Goal: Task Accomplishment & Management: Manage account settings

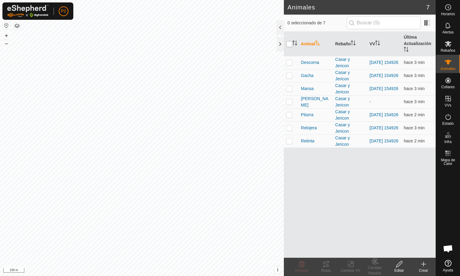
click at [290, 44] on input "checkbox" at bounding box center [289, 44] width 6 height 6
checkbox input "true"
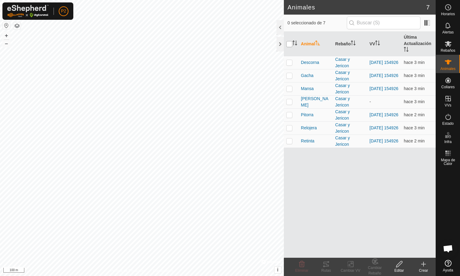
checkbox input "true"
click at [328, 265] on icon at bounding box center [325, 264] width 5 height 5
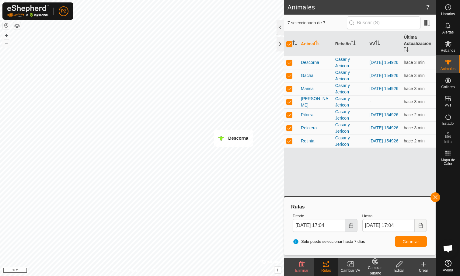
click at [350, 225] on icon "Choose Date" at bounding box center [351, 225] width 5 height 5
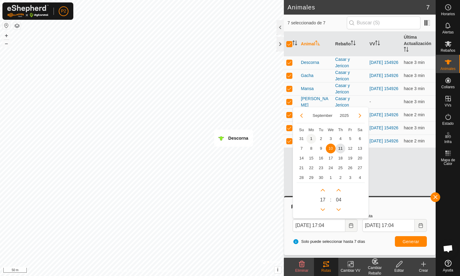
click at [309, 138] on span "1" at bounding box center [311, 139] width 10 height 10
type input "01 Sep, 2025 17:04"
type input "08 Sep, 2025 17:04"
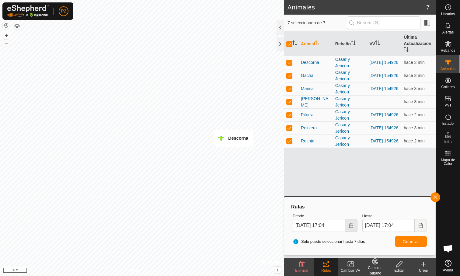
click at [352, 226] on icon "Choose Date" at bounding box center [351, 225] width 5 height 5
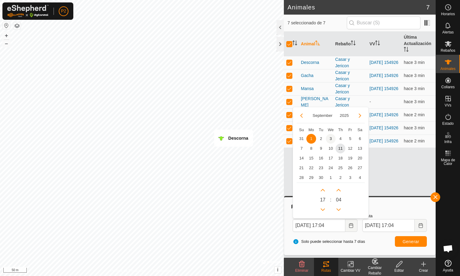
click at [331, 138] on span "3" at bounding box center [331, 139] width 10 height 10
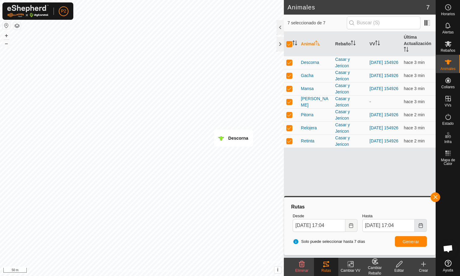
click at [420, 225] on icon "Choose Date" at bounding box center [420, 225] width 5 height 5
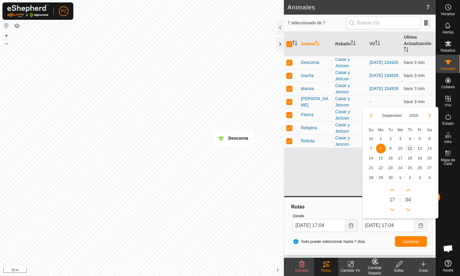
click at [409, 146] on span "11" at bounding box center [410, 149] width 10 height 10
type input "04 Sep, 2025 17:04"
type input "11 Sep, 2025 17:04"
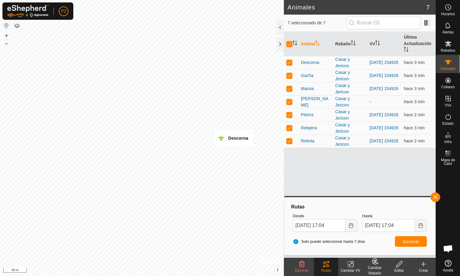
click at [410, 241] on span "Generar" at bounding box center [411, 241] width 17 height 5
click at [289, 75] on p-checkbox at bounding box center [289, 75] width 6 height 5
checkbox input "false"
click at [289, 90] on p-checkbox at bounding box center [289, 88] width 6 height 5
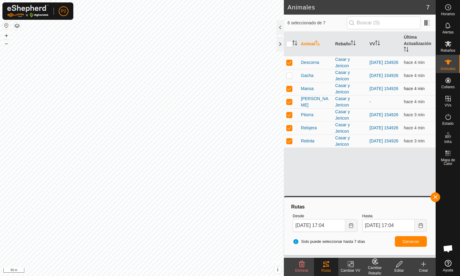
checkbox input "false"
click at [289, 107] on td at bounding box center [291, 101] width 15 height 13
checkbox input "false"
click at [291, 114] on p-checkbox at bounding box center [289, 114] width 6 height 5
checkbox input "false"
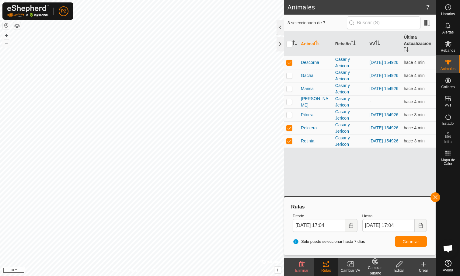
click at [288, 134] on td at bounding box center [291, 127] width 15 height 13
checkbox input "false"
click at [288, 141] on p-checkbox at bounding box center [289, 140] width 6 height 5
checkbox input "false"
click at [418, 243] on span "Generar" at bounding box center [411, 241] width 17 height 5
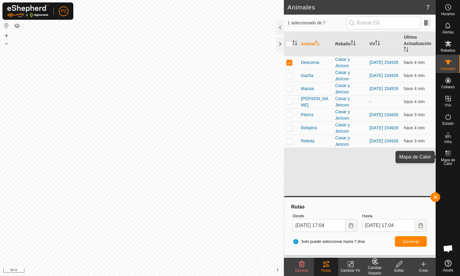
click at [455, 155] on div "Mapa de Calor" at bounding box center [448, 157] width 24 height 22
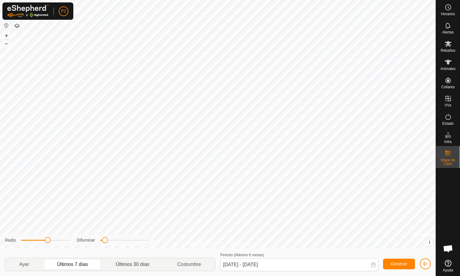
click at [139, 266] on p-togglebutton "Últimos 30 días" at bounding box center [132, 264] width 61 height 13
type input "12 Aug, 2025 - 10 Sep, 2025"
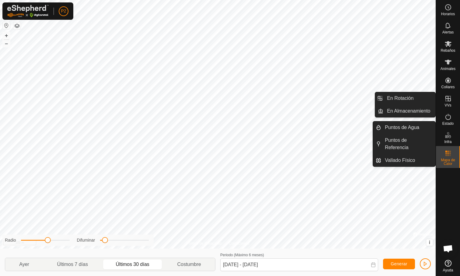
click at [448, 137] on icon at bounding box center [448, 134] width 7 height 7
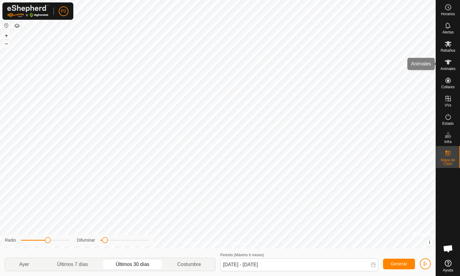
click at [449, 63] on icon at bounding box center [448, 62] width 7 height 5
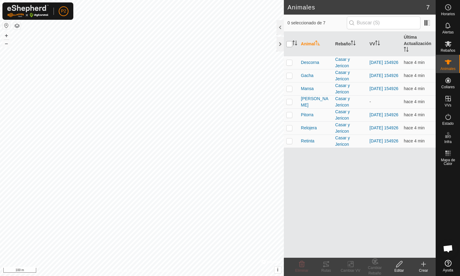
click at [291, 42] on input "checkbox" at bounding box center [289, 44] width 6 height 6
checkbox input "true"
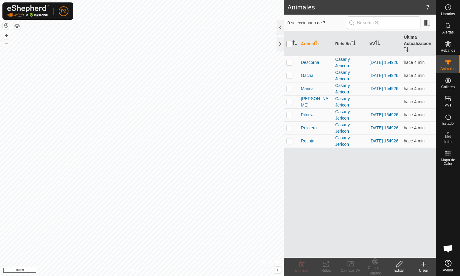
checkbox input "true"
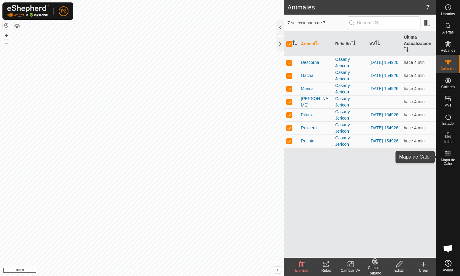
click at [447, 154] on icon at bounding box center [448, 153] width 7 height 7
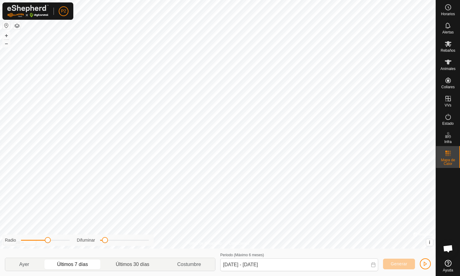
click at [150, 260] on p-togglebutton "Últimos 30 días" at bounding box center [132, 264] width 61 height 13
drag, startPoint x: 105, startPoint y: 241, endPoint x: 92, endPoint y: 241, distance: 12.5
click at [92, 241] on div "Difuminar" at bounding box center [113, 240] width 72 height 6
drag, startPoint x: 47, startPoint y: 241, endPoint x: 92, endPoint y: 249, distance: 45.8
click at [92, 249] on div "Radio Difuminar Ayer Últimos 7 días Últimos 30 días Costumbre Periodo (Máximo 6…" at bounding box center [218, 262] width 436 height 27
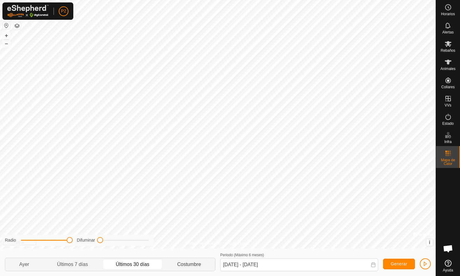
click at [194, 267] on p-togglebutton "Costumbre" at bounding box center [189, 264] width 52 height 13
click at [407, 263] on span "Generar" at bounding box center [399, 263] width 17 height 5
click at [169, 247] on div "Política de Privacidad Contáctenos Descorna + – ⇧ i © Mapbox , © OpenStreetMap …" at bounding box center [218, 138] width 436 height 276
click at [149, 264] on span "Últimos 30 días" at bounding box center [132, 265] width 59 height 10
click at [95, 264] on p-togglebutton "Últimos 7 días" at bounding box center [72, 264] width 59 height 13
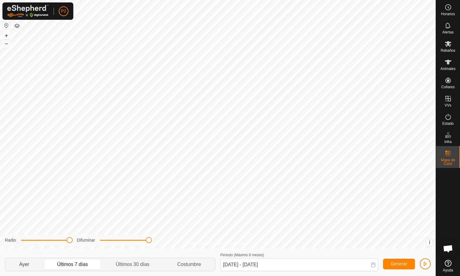
click at [24, 265] on p-togglebutton "Ayer" at bounding box center [24, 264] width 38 height 13
click at [75, 264] on p-togglebutton "Últimos 7 días" at bounding box center [72, 264] width 59 height 13
click at [33, 265] on p-togglebutton "Ayer" at bounding box center [24, 264] width 38 height 13
type input "10 Sep, 2025 - 10 Sep, 2025"
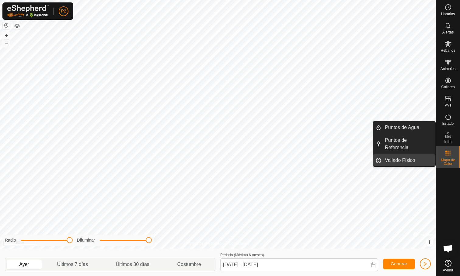
click at [405, 158] on link "Vallado Físico" at bounding box center [408, 160] width 54 height 12
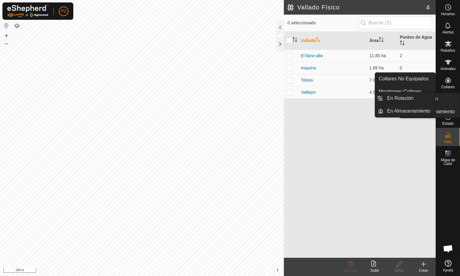
click at [448, 99] on icon at bounding box center [447, 98] width 5 height 5
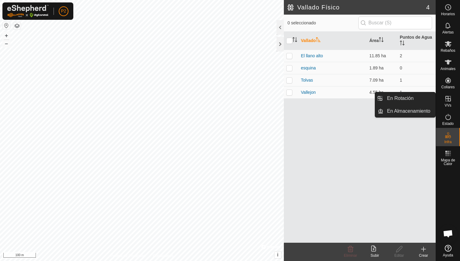
click at [443, 101] on es-virtualpaddocks-svg-icon at bounding box center [448, 99] width 11 height 10
click at [413, 98] on link "En Rotación" at bounding box center [409, 98] width 52 height 12
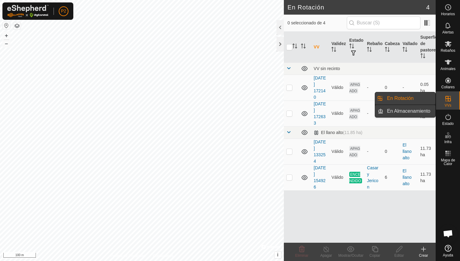
click at [408, 109] on link "En Almacenamiento" at bounding box center [409, 111] width 52 height 12
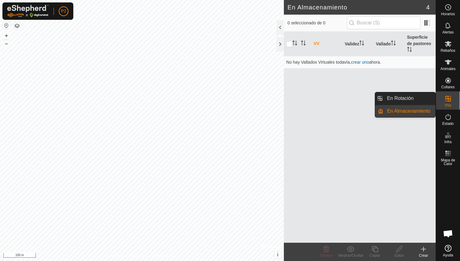
click at [446, 106] on span "VVs" at bounding box center [448, 105] width 7 height 4
click at [415, 103] on link "En Rotación" at bounding box center [409, 98] width 52 height 12
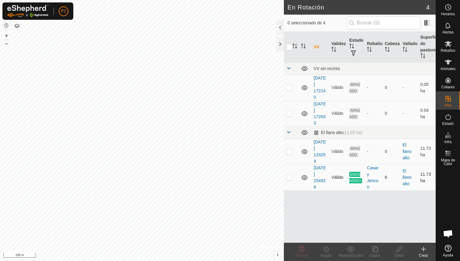
click at [359, 179] on span "ENCENDIDO" at bounding box center [355, 178] width 13 height 12
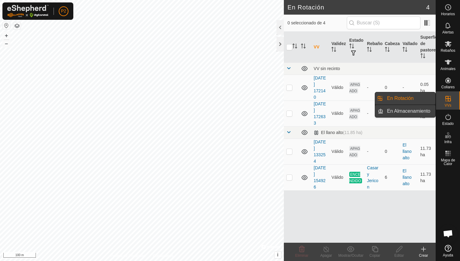
click at [401, 111] on link "En Almacenamiento" at bounding box center [409, 111] width 52 height 12
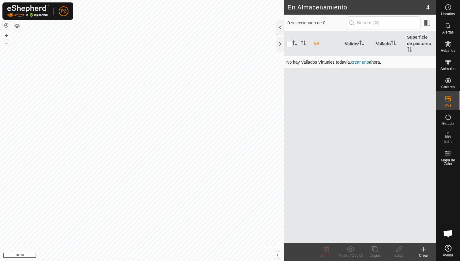
click at [364, 65] on td "No hay Vallados Virtuales todavía, crear uno ahora." at bounding box center [360, 62] width 152 height 12
click at [364, 64] on link "crear uno" at bounding box center [360, 62] width 18 height 5
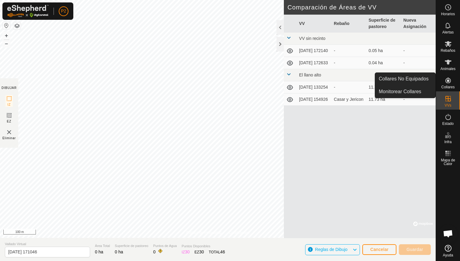
click at [449, 78] on icon at bounding box center [448, 80] width 7 height 7
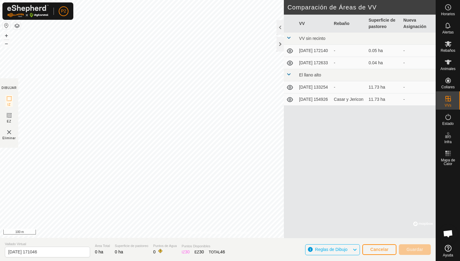
click at [379, 251] on span "Cancelar" at bounding box center [379, 249] width 18 height 5
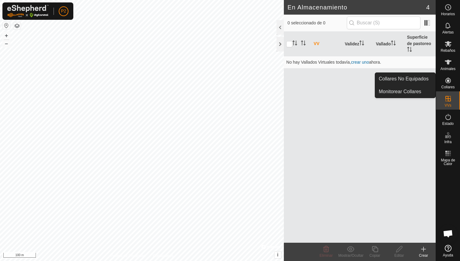
click at [453, 79] on es-neckbands-svg-icon at bounding box center [448, 80] width 11 height 10
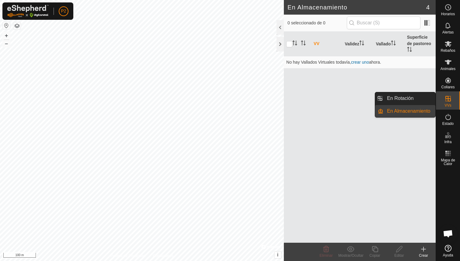
click at [419, 98] on link "En Rotación" at bounding box center [409, 98] width 52 height 12
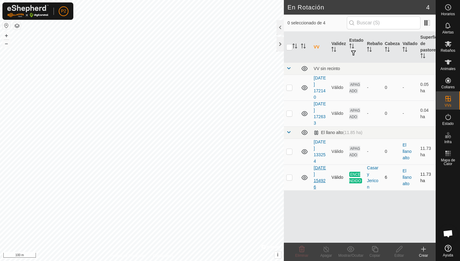
click at [317, 173] on link "[DATE] 154926" at bounding box center [320, 177] width 12 height 24
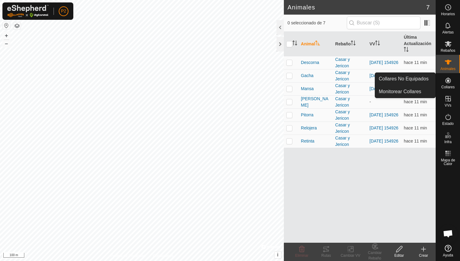
click at [448, 79] on icon at bounding box center [447, 80] width 5 height 5
click at [416, 93] on link "Monitorear Collares" at bounding box center [405, 91] width 60 height 12
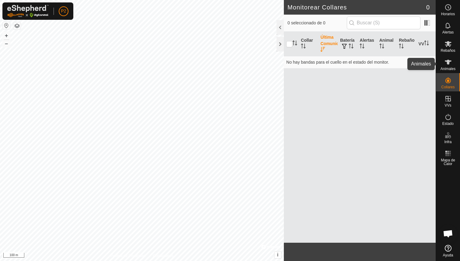
click at [446, 63] on icon at bounding box center [448, 61] width 7 height 7
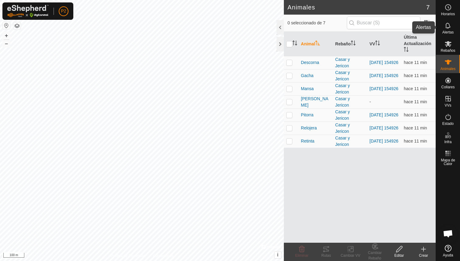
click at [450, 31] on span "Alertas" at bounding box center [447, 32] width 11 height 4
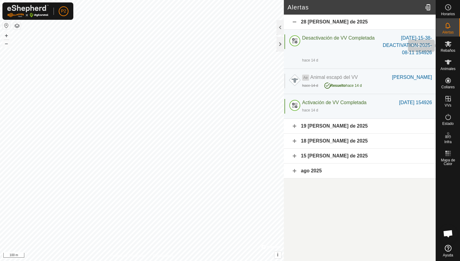
click at [451, 49] on span "Rebaños" at bounding box center [448, 51] width 15 height 4
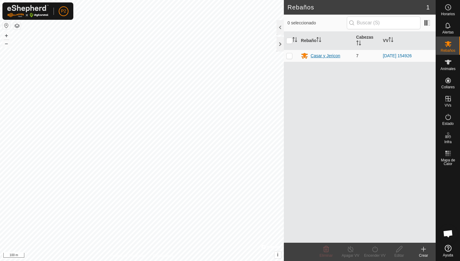
click at [325, 56] on div "Casar y Jericon" at bounding box center [326, 56] width 30 height 6
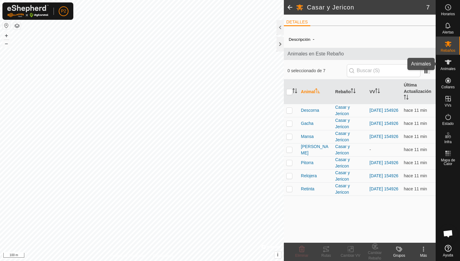
click at [447, 69] on span "Animales" at bounding box center [448, 69] width 15 height 4
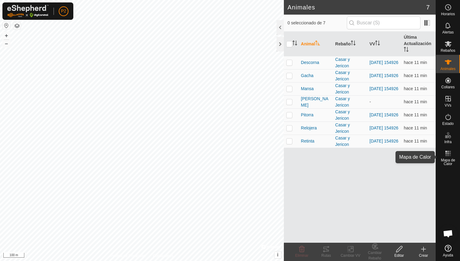
click at [451, 159] on span "Mapa de Calor" at bounding box center [448, 161] width 21 height 7
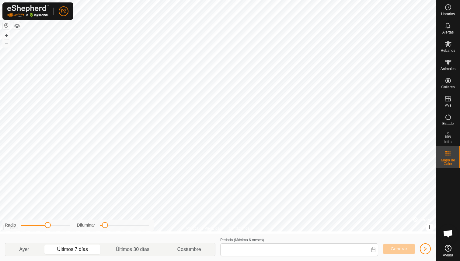
type input "[DATE] - [DATE]"
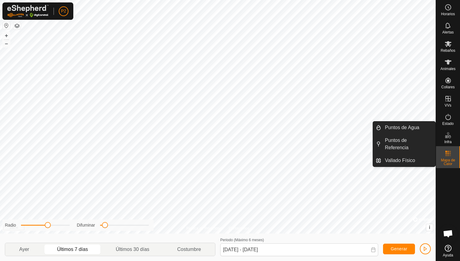
click at [445, 145] on div "Infra" at bounding box center [448, 137] width 24 height 18
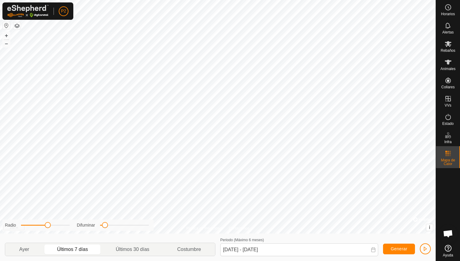
click at [17, 25] on button "button" at bounding box center [16, 25] width 7 height 7
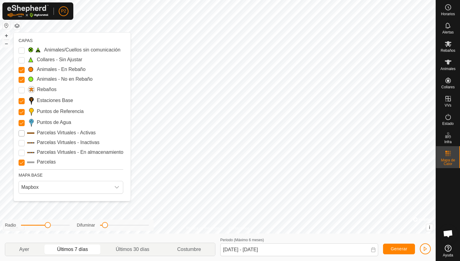
click at [22, 134] on Active "Parcelas Virtuales - Activas" at bounding box center [22, 133] width 6 height 6
click at [21, 142] on Inactive "Parcelas Virtuales - Inactivas" at bounding box center [22, 143] width 6 height 6
click at [22, 142] on Inactive "Parcelas Virtuales - Inactivas" at bounding box center [22, 143] width 6 height 6
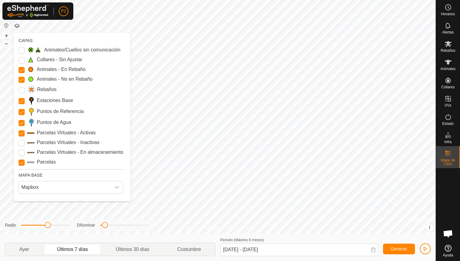
click at [22, 142] on Inactive "Parcelas Virtuales - Inactivas" at bounding box center [22, 143] width 6 height 6
click at [23, 151] on Storage "Parcelas Virtuales - En almacenamiento" at bounding box center [22, 153] width 6 height 6
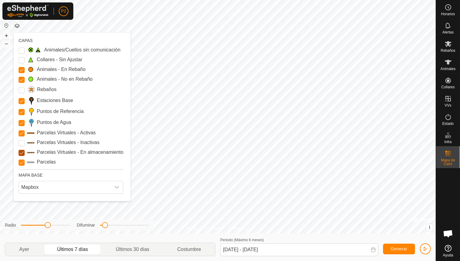
click at [23, 151] on Storage "Parcelas Virtuales - En almacenamiento" at bounding box center [22, 153] width 6 height 6
click at [22, 151] on Storage "Parcelas Virtuales - En almacenamiento" at bounding box center [22, 153] width 6 height 6
click at [23, 152] on Storage "Parcelas Virtuales - En almacenamiento" at bounding box center [22, 153] width 6 height 6
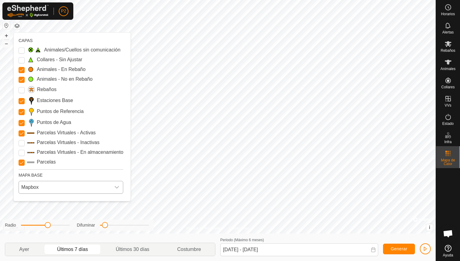
click at [43, 190] on span "Mapbox" at bounding box center [65, 187] width 92 height 12
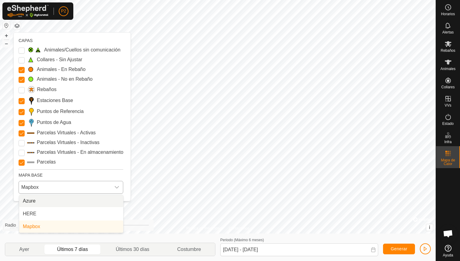
click at [44, 200] on li "Azure" at bounding box center [71, 201] width 104 height 12
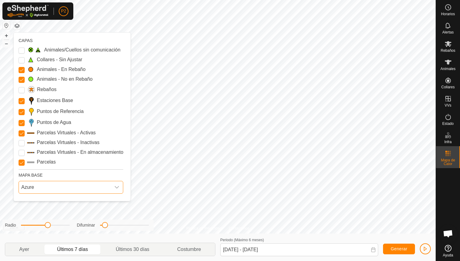
click at [44, 186] on span "Azure" at bounding box center [65, 187] width 92 height 12
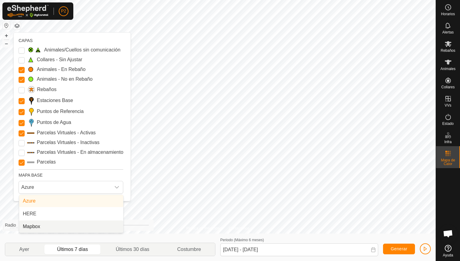
click at [46, 224] on li "Mapbox" at bounding box center [71, 226] width 104 height 12
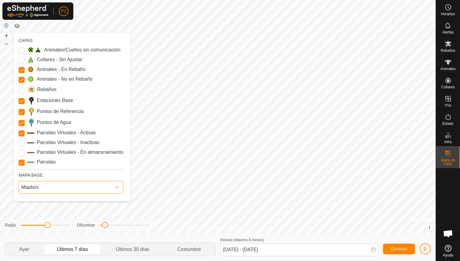
click at [50, 187] on span "Mapbox" at bounding box center [65, 187] width 92 height 12
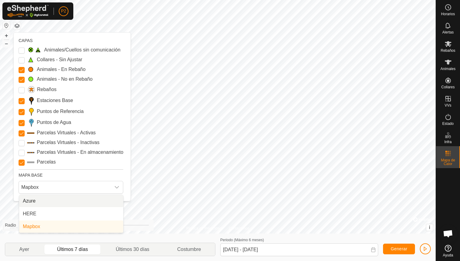
click at [48, 197] on li "Azure" at bounding box center [71, 201] width 104 height 12
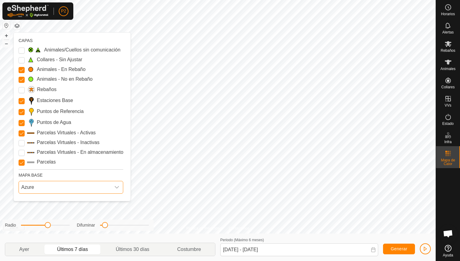
click at [77, 182] on span "Azure" at bounding box center [65, 187] width 92 height 12
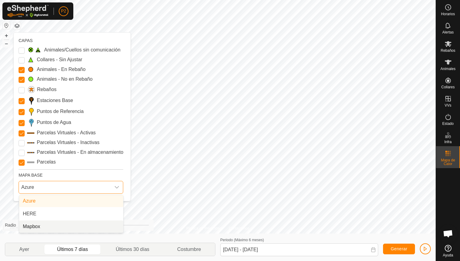
click at [69, 226] on li "Mapbox" at bounding box center [71, 226] width 104 height 12
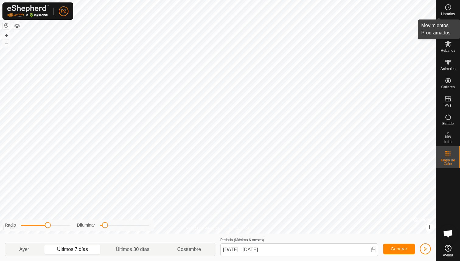
click at [448, 2] on div "Horarios" at bounding box center [448, 9] width 24 height 18
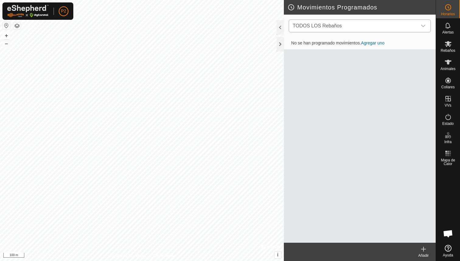
click at [399, 27] on span "TODOS LOS Rebaños" at bounding box center [353, 26] width 127 height 12
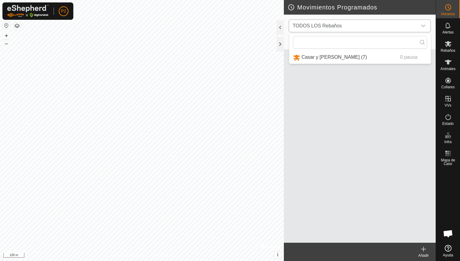
click at [398, 26] on span "TODOS LOS Rebaños" at bounding box center [353, 26] width 127 height 12
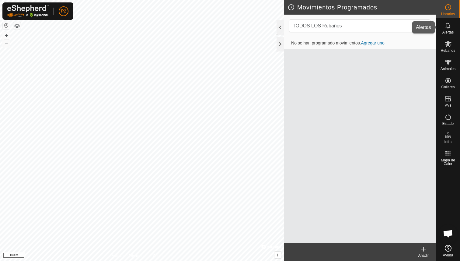
click at [447, 31] on span "Alertas" at bounding box center [447, 32] width 11 height 4
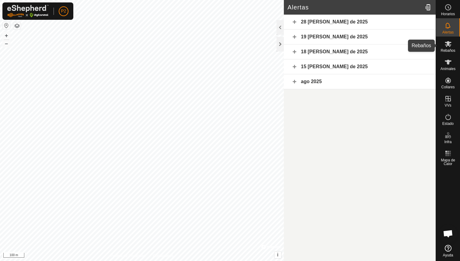
click at [451, 51] on span "Rebaños" at bounding box center [448, 51] width 15 height 4
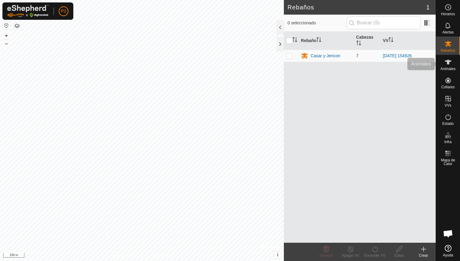
click at [447, 67] on span "Animales" at bounding box center [448, 69] width 15 height 4
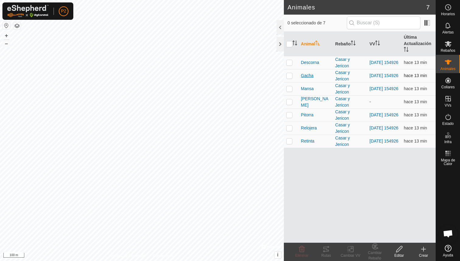
click at [304, 78] on span "Gacha" at bounding box center [307, 75] width 12 height 6
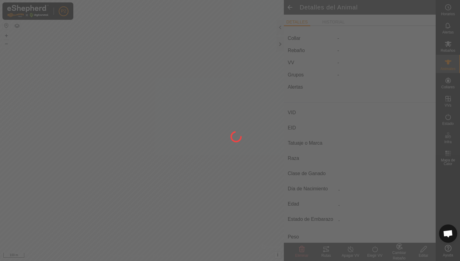
type input "Gacha"
type input "000070811882035"
type input "-"
type input "Limusina"
type input "-"
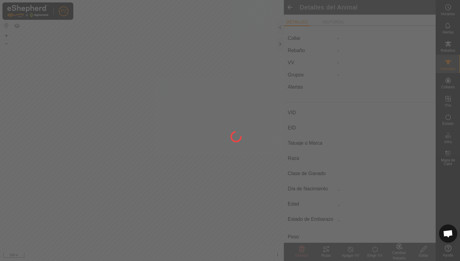
type input "04/2016"
type input "9 years 7 months"
type input "Húmeda/Lactante"
type input "700 kg"
type input "-"
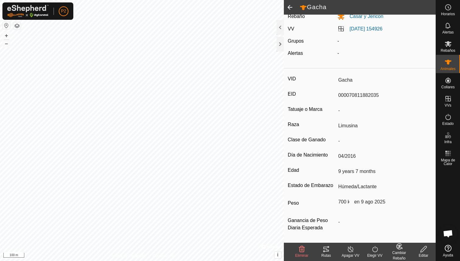
scroll to position [36, 0]
click at [354, 202] on div "700 kg en 9 ago 2025" at bounding box center [384, 202] width 96 height 10
click at [324, 252] on icon at bounding box center [326, 248] width 7 height 7
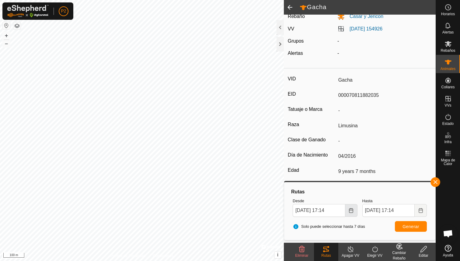
click at [351, 213] on button "Choose Date" at bounding box center [351, 210] width 12 height 13
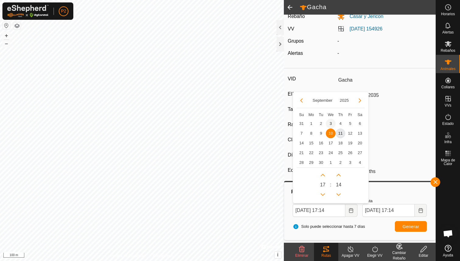
click at [330, 124] on span "3" at bounding box center [331, 124] width 10 height 10
type input "03 Sep, 2025 17:14"
type input "10 Sep, 2025 17:14"
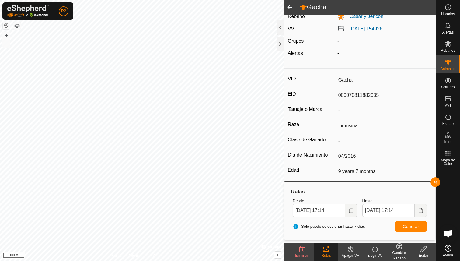
click at [409, 228] on span "Generar" at bounding box center [411, 226] width 17 height 5
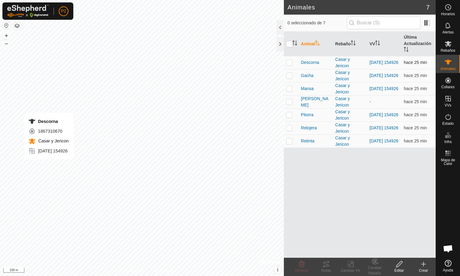
checkbox input "true"
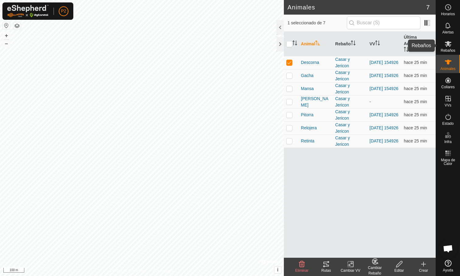
click at [443, 48] on es-mob-svg-icon at bounding box center [448, 44] width 11 height 10
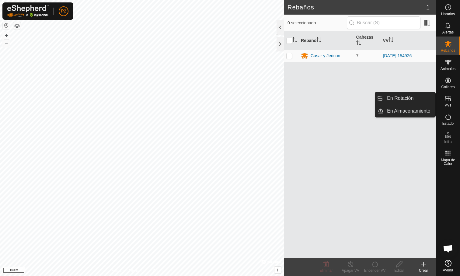
click at [447, 104] on span "VVs" at bounding box center [448, 105] width 7 height 4
click at [421, 102] on link "En Rotación" at bounding box center [409, 98] width 52 height 12
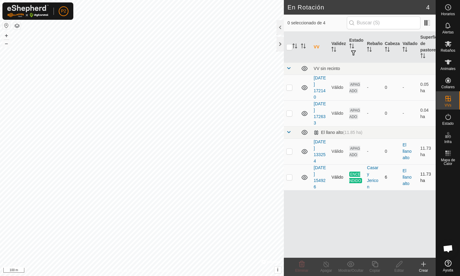
click at [292, 177] on p-checkbox at bounding box center [289, 177] width 6 height 5
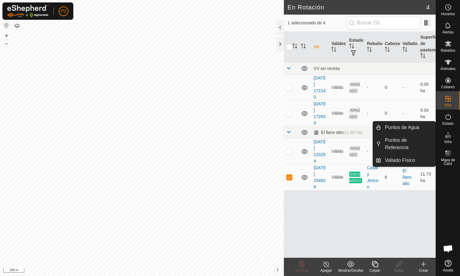
click at [449, 136] on icon at bounding box center [448, 134] width 7 height 7
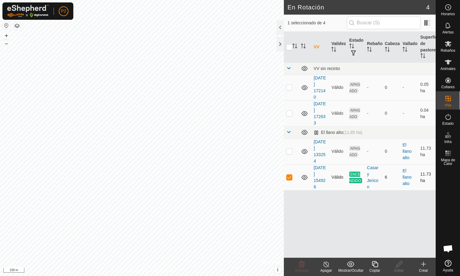
click at [288, 179] on p-checkbox at bounding box center [289, 177] width 6 height 5
checkbox input "false"
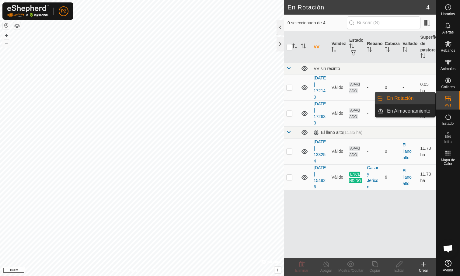
click at [421, 99] on link "En Rotación" at bounding box center [409, 98] width 52 height 12
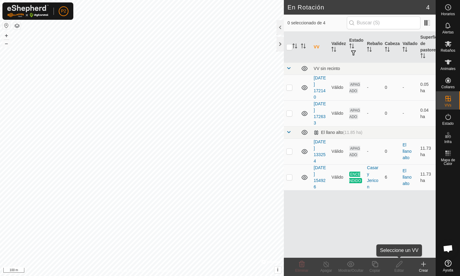
click at [398, 269] on div "Editar" at bounding box center [399, 270] width 24 height 5
click at [420, 266] on icon at bounding box center [423, 263] width 7 height 7
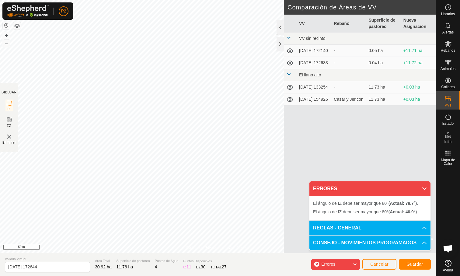
click at [309, 0] on html "P2 Horarios Alertas Rebaños Animales Collares VVs Estado Infra Mapa de Calor Ay…" at bounding box center [230, 138] width 460 height 276
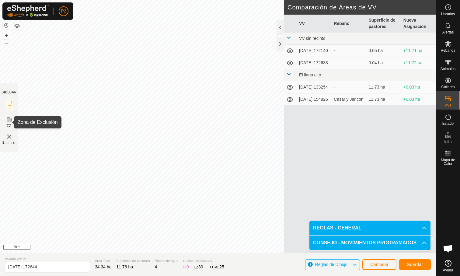
click at [10, 121] on icon at bounding box center [8, 119] width 7 height 7
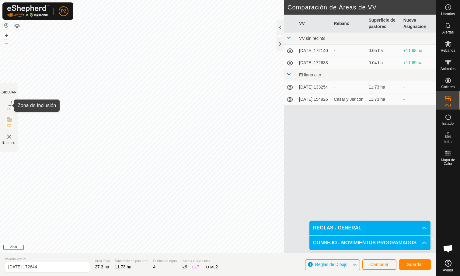
click at [8, 104] on icon at bounding box center [8, 102] width 7 height 7
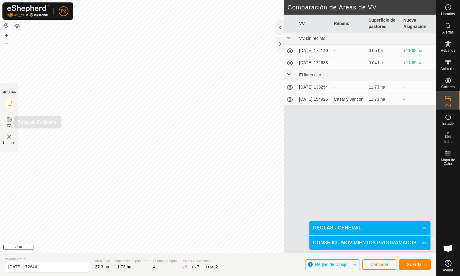
click at [11, 122] on rect at bounding box center [9, 119] width 5 height 5
click at [410, 265] on span "Guardar" at bounding box center [414, 264] width 17 height 5
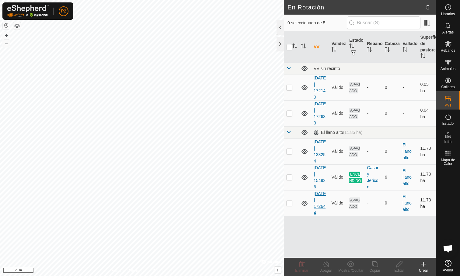
click at [321, 201] on link "2025-09-11 172644" at bounding box center [320, 203] width 12 height 24
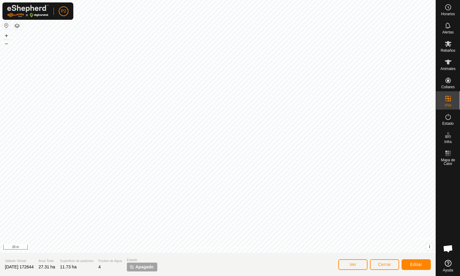
click at [31, 266] on span "2025-09-11 172644" at bounding box center [19, 266] width 29 height 5
click at [34, 268] on span "2025-09-11 172644" at bounding box center [19, 266] width 29 height 5
click at [383, 262] on span "Cerrar" at bounding box center [384, 264] width 13 height 5
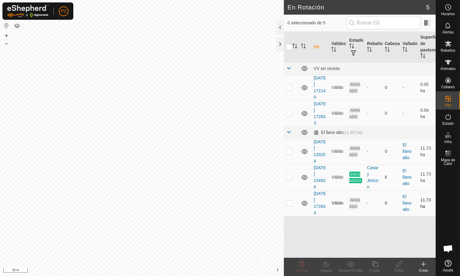
click at [290, 202] on p-checkbox at bounding box center [289, 203] width 6 height 5
checkbox input "true"
click at [396, 267] on icon at bounding box center [400, 263] width 8 height 7
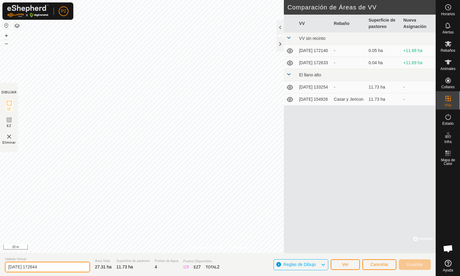
click at [66, 267] on input "2025-09-11 172644" at bounding box center [47, 267] width 85 height 11
type input "2"
type input "n"
type input "entero con exclusion central"
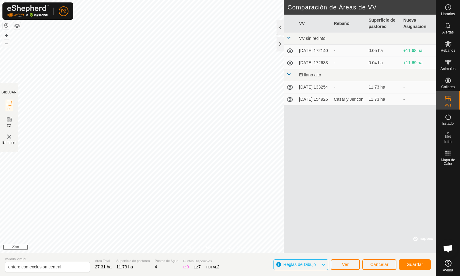
click at [410, 265] on span "Guardar" at bounding box center [414, 264] width 17 height 5
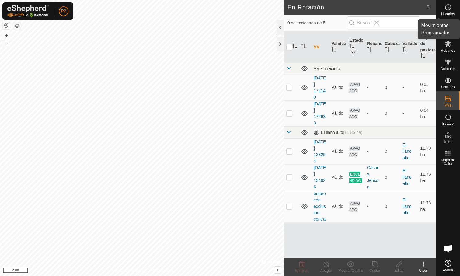
click at [447, 8] on icon at bounding box center [448, 7] width 7 height 7
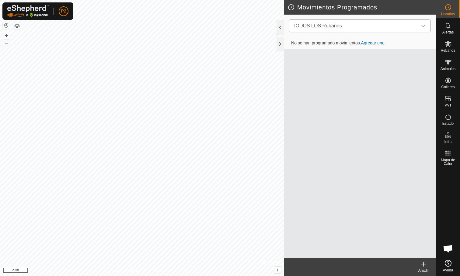
click at [392, 25] on span "TODOS LOS Rebaños" at bounding box center [353, 26] width 127 height 12
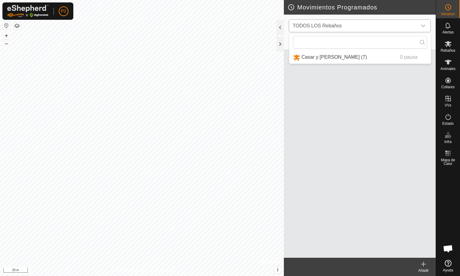
click at [393, 26] on span "TODOS LOS Rebaños" at bounding box center [353, 26] width 127 height 12
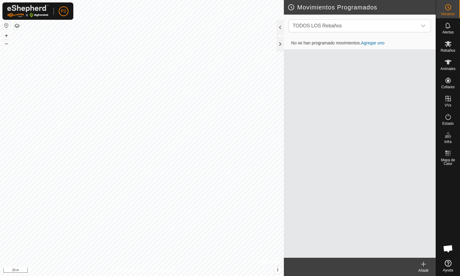
click at [371, 43] on link "Agregar uno" at bounding box center [372, 42] width 23 height 5
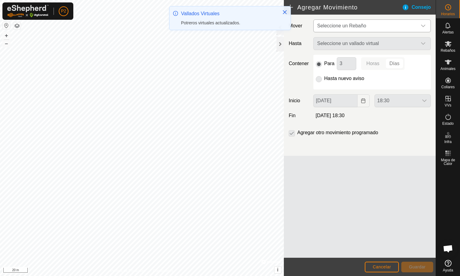
click at [351, 28] on span "Seleccione un Rebaño" at bounding box center [341, 25] width 49 height 5
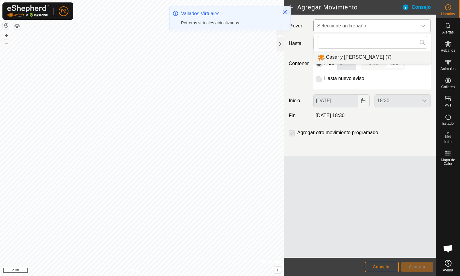
click at [348, 58] on li "Casar y [PERSON_NAME] (7)" at bounding box center [372, 57] width 117 height 12
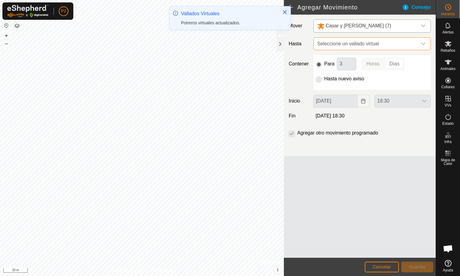
click at [348, 43] on span "Seleccione un vallado virtual" at bounding box center [366, 44] width 102 height 12
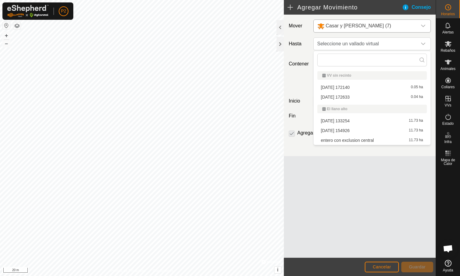
click at [342, 140] on li "entero con exclusion central 11.73 ha" at bounding box center [372, 140] width 110 height 9
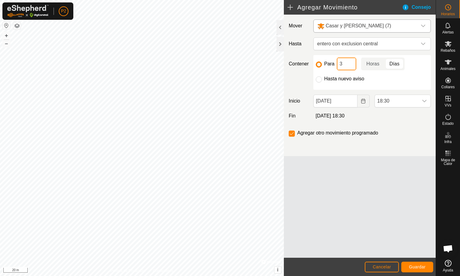
click at [350, 61] on input "3" at bounding box center [346, 64] width 19 height 13
click at [371, 63] on p-togglebutton "Horas" at bounding box center [372, 64] width 23 height 13
click at [389, 61] on p-togglebutton "Días" at bounding box center [395, 64] width 20 height 13
click at [377, 62] on p-togglebutton "Horas" at bounding box center [372, 64] width 23 height 13
click at [388, 62] on p-togglebutton "Días" at bounding box center [395, 64] width 20 height 13
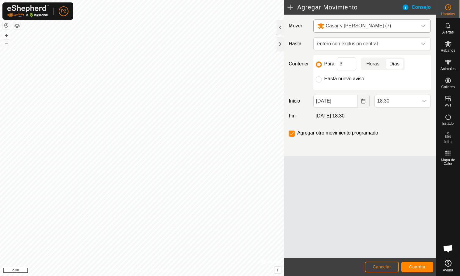
click at [372, 62] on p-togglebutton "Horas" at bounding box center [372, 64] width 23 height 13
click at [390, 62] on p-togglebutton "Días" at bounding box center [395, 64] width 20 height 13
click at [373, 61] on p-togglebutton "Horas" at bounding box center [372, 64] width 23 height 13
click at [393, 65] on p-togglebutton "Días" at bounding box center [395, 64] width 20 height 13
click at [378, 64] on p-togglebutton "Horas" at bounding box center [372, 64] width 23 height 13
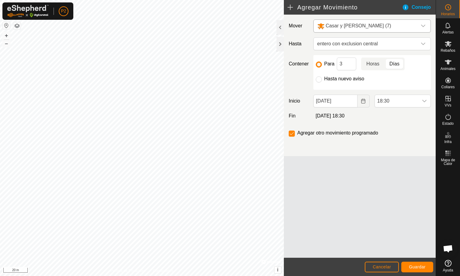
click at [392, 63] on span "Días" at bounding box center [394, 63] width 10 height 7
click at [369, 63] on span "Horas" at bounding box center [372, 63] width 13 height 7
click at [386, 266] on span "Cancelar" at bounding box center [382, 266] width 18 height 5
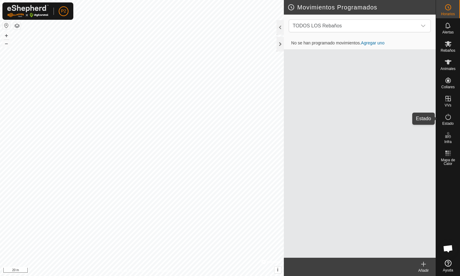
click at [449, 118] on icon at bounding box center [448, 116] width 7 height 7
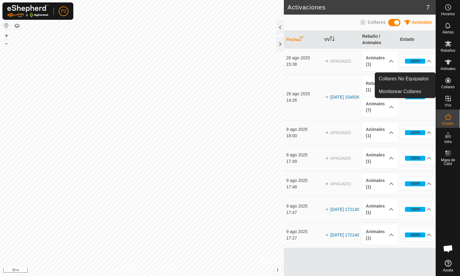
click at [454, 82] on div "Collares" at bounding box center [448, 82] width 24 height 18
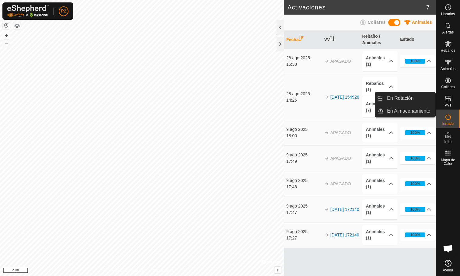
click at [448, 97] on icon at bounding box center [447, 98] width 5 height 5
click at [411, 102] on link "En Rotación" at bounding box center [409, 98] width 52 height 12
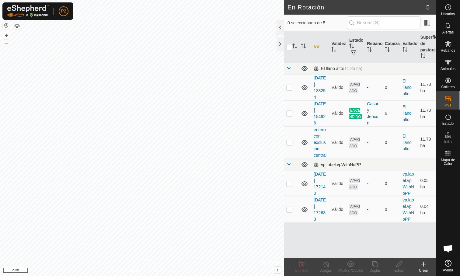
click at [287, 166] on span at bounding box center [288, 164] width 5 height 5
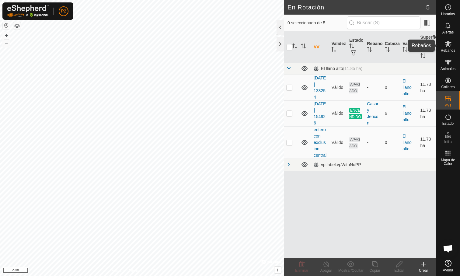
click at [453, 45] on es-mob-svg-icon at bounding box center [448, 44] width 11 height 10
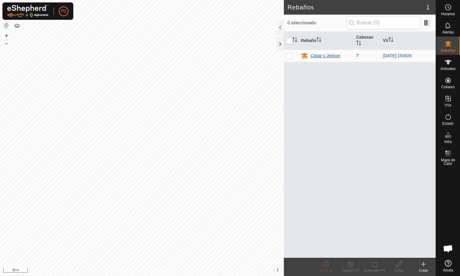
click at [328, 54] on div "Casar y Jericon" at bounding box center [326, 56] width 30 height 6
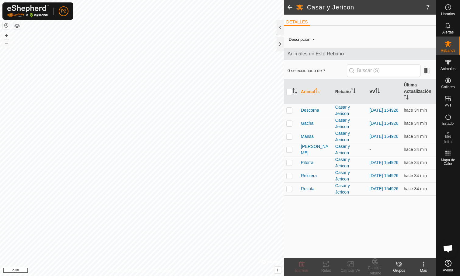
click at [377, 89] on icon "Activar para ordenar" at bounding box center [376, 88] width 2 height 1
click at [378, 91] on icon "Activar para ordenar" at bounding box center [377, 90] width 5 height 5
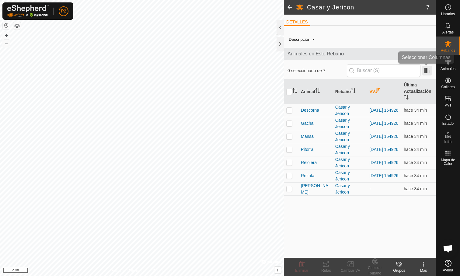
click at [427, 71] on span at bounding box center [427, 71] width 10 height 10
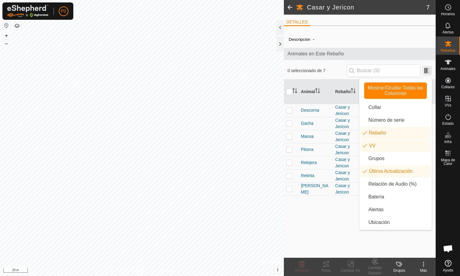
click at [427, 71] on span at bounding box center [427, 71] width 10 height 10
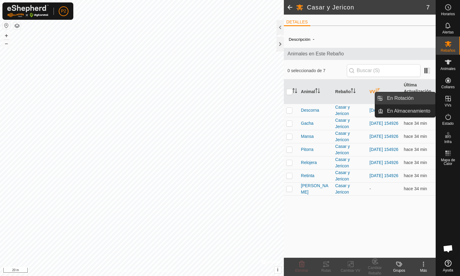
click at [425, 97] on link "En Rotación" at bounding box center [409, 98] width 52 height 12
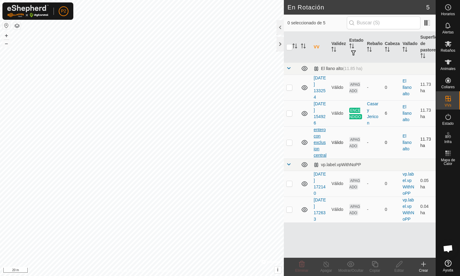
click at [317, 144] on link "entero con exclusion central" at bounding box center [320, 142] width 13 height 30
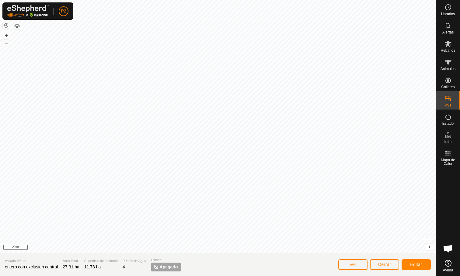
click at [170, 268] on span "Apagado" at bounding box center [169, 267] width 18 height 6
click at [160, 269] on span "Apagado" at bounding box center [169, 267] width 18 height 6
click at [379, 265] on span "Cerrar" at bounding box center [384, 264] width 13 height 5
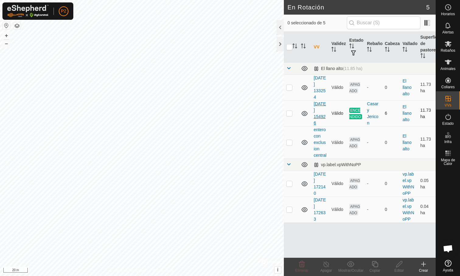
click at [316, 111] on link "[DATE] 154926" at bounding box center [320, 113] width 12 height 24
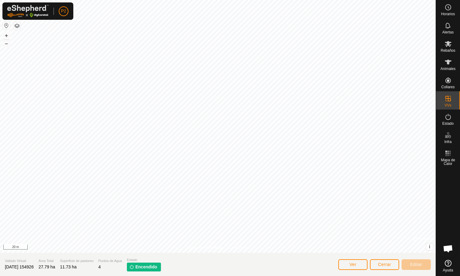
click at [151, 268] on span "Encendido" at bounding box center [146, 267] width 22 height 6
click at [137, 266] on p-tag "Encendido" at bounding box center [144, 267] width 34 height 9
click at [451, 118] on icon at bounding box center [448, 116] width 7 height 7
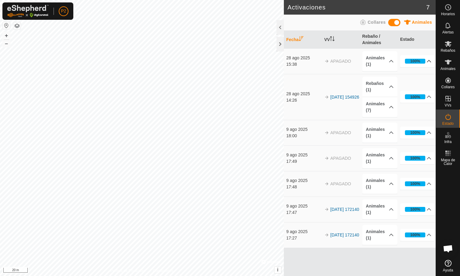
click at [424, 60] on p-accordion-header "100%" at bounding box center [417, 61] width 35 height 12
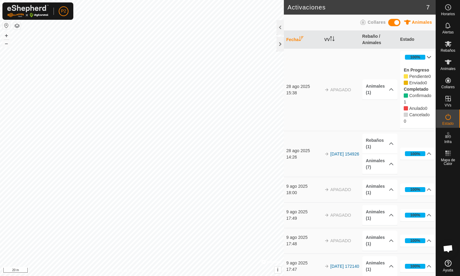
click at [427, 58] on p-accordion-header "100%" at bounding box center [417, 57] width 35 height 12
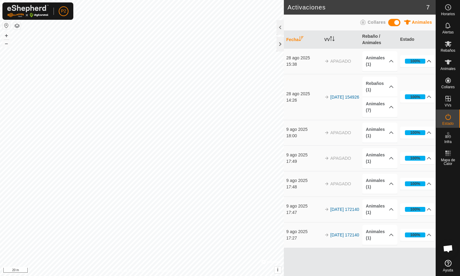
click at [427, 58] on p-accordion-header "100%" at bounding box center [417, 61] width 35 height 12
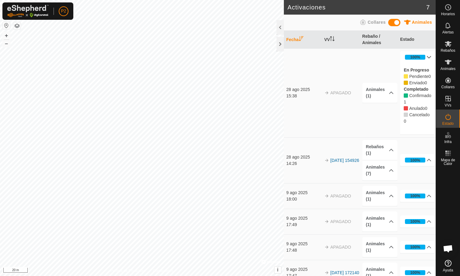
drag, startPoint x: 424, startPoint y: 58, endPoint x: 420, endPoint y: 60, distance: 4.2
click at [424, 58] on div "100%" at bounding box center [415, 57] width 20 height 5
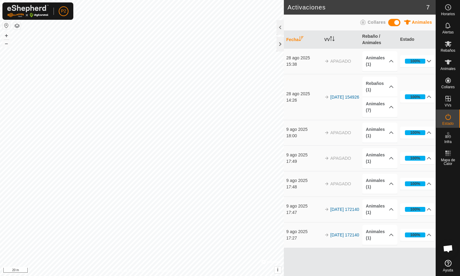
click at [420, 60] on div "100%" at bounding box center [415, 61] width 10 height 6
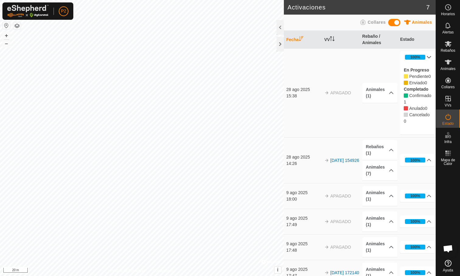
click at [427, 60] on icon at bounding box center [429, 57] width 5 height 5
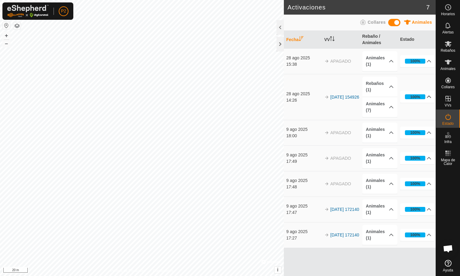
click at [425, 96] on p-accordion-header "100%" at bounding box center [417, 97] width 35 height 12
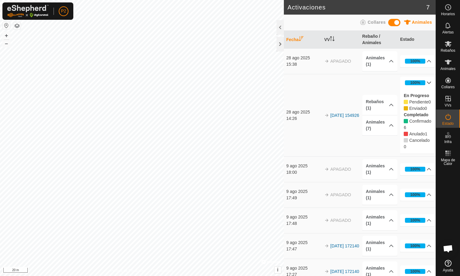
click at [425, 84] on p-accordion-header "100%" at bounding box center [417, 83] width 35 height 12
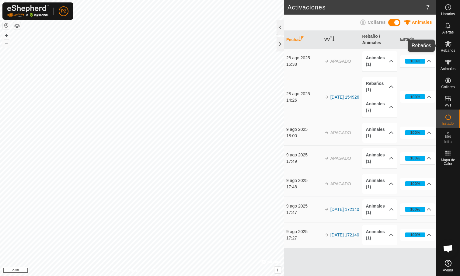
click at [453, 46] on es-mob-svg-icon at bounding box center [448, 44] width 11 height 10
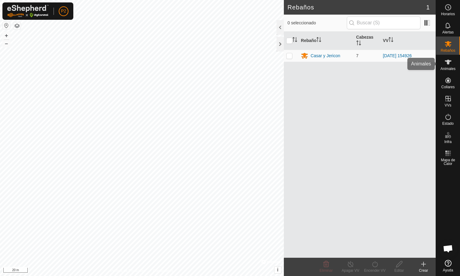
click at [445, 61] on icon at bounding box center [448, 61] width 7 height 7
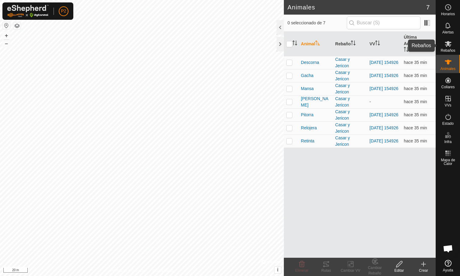
click at [445, 40] on icon at bounding box center [448, 43] width 7 height 7
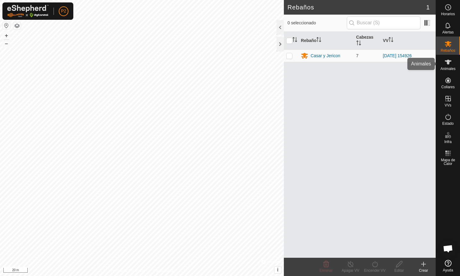
click at [452, 63] on es-animals-svg-icon at bounding box center [448, 62] width 11 height 10
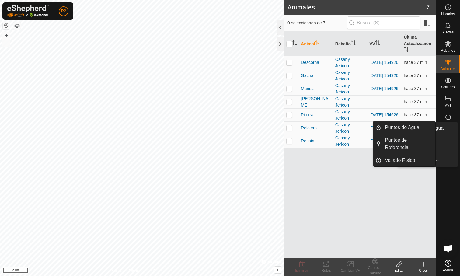
click at [448, 122] on span "Estado" at bounding box center [447, 124] width 11 height 4
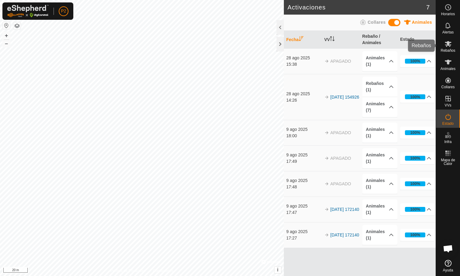
click at [451, 47] on icon at bounding box center [448, 43] width 7 height 7
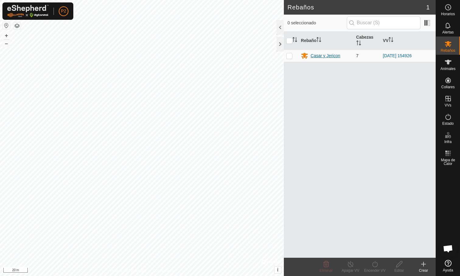
click at [309, 55] on div "Casar y Jericon" at bounding box center [326, 55] width 50 height 7
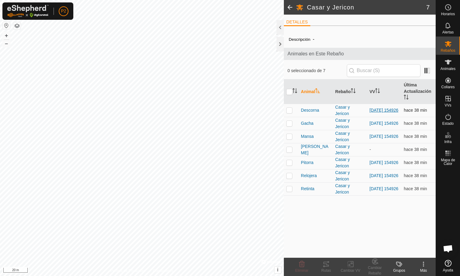
click at [382, 111] on link "[DATE] 154926" at bounding box center [384, 110] width 29 height 5
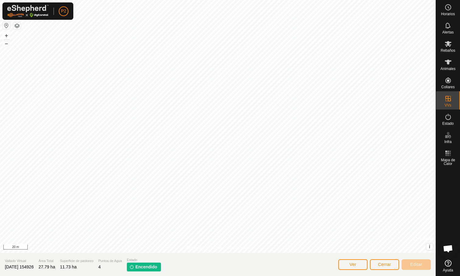
click at [145, 267] on span "Encendido" at bounding box center [146, 267] width 22 height 6
click at [357, 267] on button "Ver" at bounding box center [352, 264] width 29 height 11
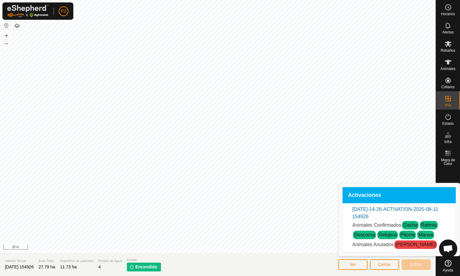
click at [382, 264] on span "Cerrar" at bounding box center [384, 264] width 13 height 5
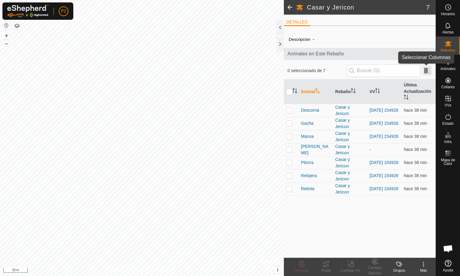
click at [429, 69] on span at bounding box center [427, 71] width 10 height 10
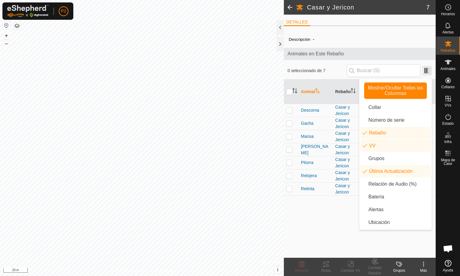
click at [429, 69] on span at bounding box center [427, 71] width 10 height 10
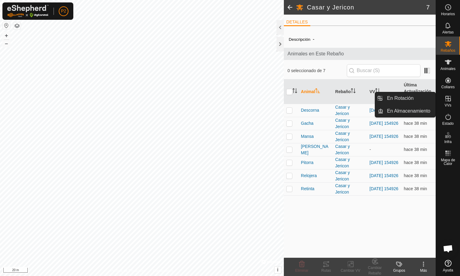
click at [445, 103] on es-virtualpaddocks-svg-icon at bounding box center [448, 99] width 11 height 10
click at [402, 102] on link "En Rotación" at bounding box center [409, 98] width 52 height 12
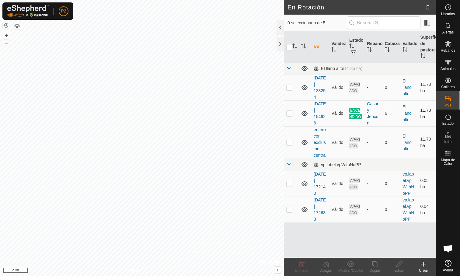
click at [356, 113] on span "ENCENDIDO" at bounding box center [355, 114] width 13 height 12
click at [360, 116] on span "ENCENDIDO" at bounding box center [355, 114] width 13 height 12
click at [321, 141] on link "entero con exclusion central" at bounding box center [320, 142] width 13 height 30
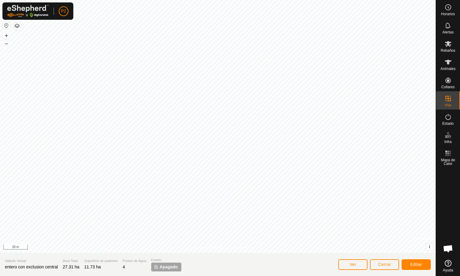
click at [165, 267] on span "Apagado" at bounding box center [169, 267] width 18 height 6
click at [151, 266] on p-tag "Apagado" at bounding box center [166, 267] width 30 height 9
click at [176, 267] on span "Apagado" at bounding box center [169, 267] width 18 height 6
click at [420, 266] on span "Editar" at bounding box center [416, 264] width 12 height 5
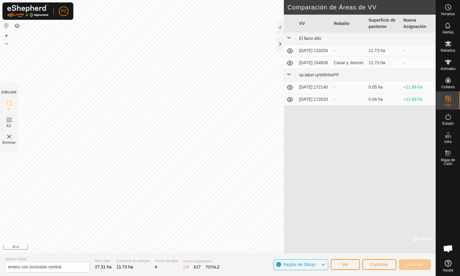
click at [351, 263] on button "Ver" at bounding box center [345, 264] width 29 height 11
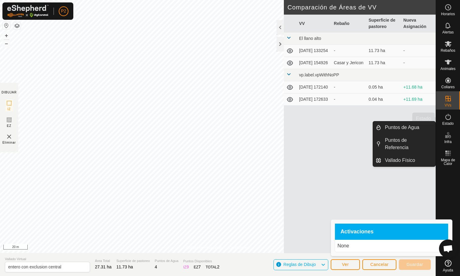
click at [451, 120] on icon at bounding box center [448, 116] width 7 height 7
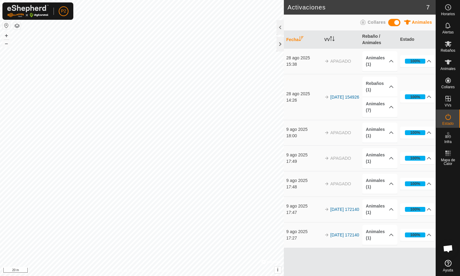
click at [345, 56] on td "APAGADO" at bounding box center [341, 61] width 38 height 26
click at [330, 65] on td "APAGADO" at bounding box center [341, 61] width 38 height 26
click at [334, 95] on link "[DATE] 154926" at bounding box center [344, 97] width 29 height 5
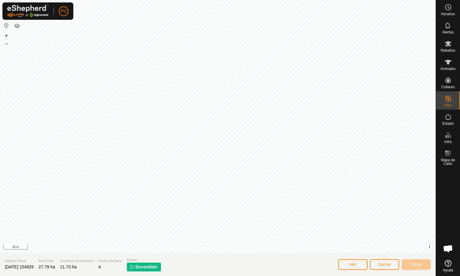
click at [134, 268] on img at bounding box center [131, 266] width 5 height 5
click at [448, 45] on icon at bounding box center [448, 44] width 7 height 6
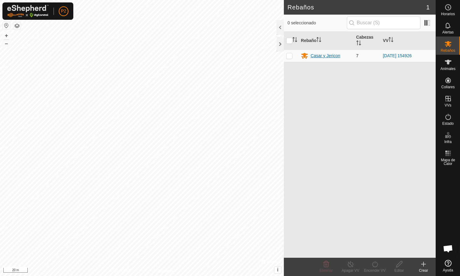
click at [328, 55] on div "Casar y Jericon" at bounding box center [326, 56] width 30 height 6
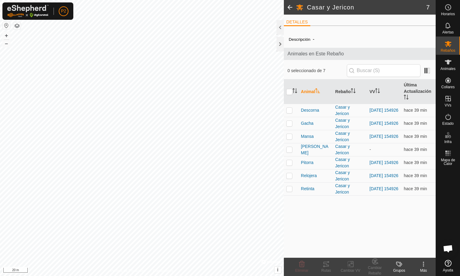
click at [421, 266] on icon at bounding box center [423, 263] width 7 height 7
click at [310, 149] on span "[PERSON_NAME]" at bounding box center [316, 149] width 30 height 13
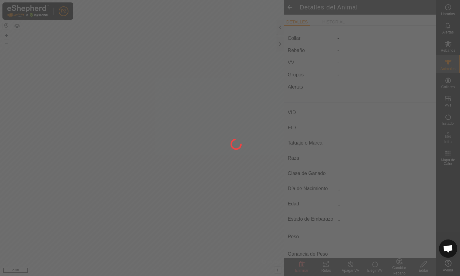
type input "[PERSON_NAME]"
type input "000061520465326"
type input "-"
type input "Limusina"
type input "-"
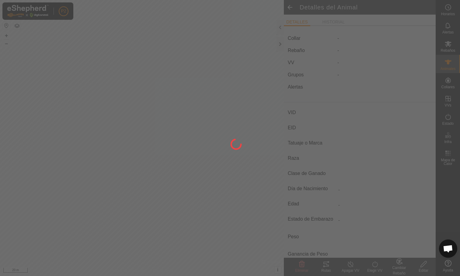
type input "03/2016"
type input "9 years 8 months"
type input "1100 kg"
type input "-"
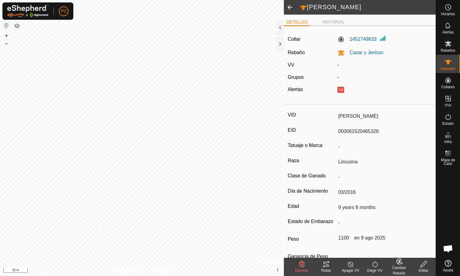
click at [426, 267] on icon at bounding box center [424, 263] width 8 height 7
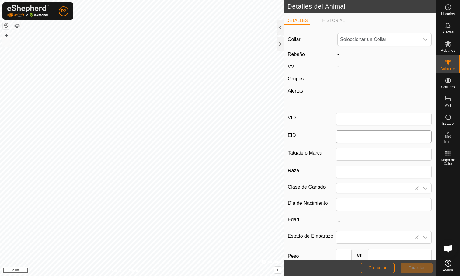
type input "[PERSON_NAME]"
type input "000061520465326"
type input "Limusina"
type input "03/2016"
type input "9 years 8 months"
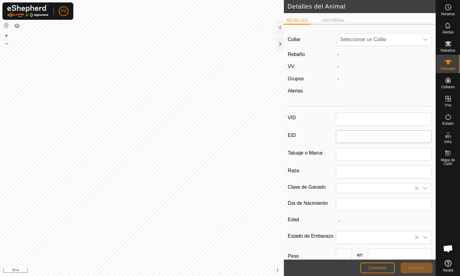
type input "1100"
type input "09 Aug, 2025"
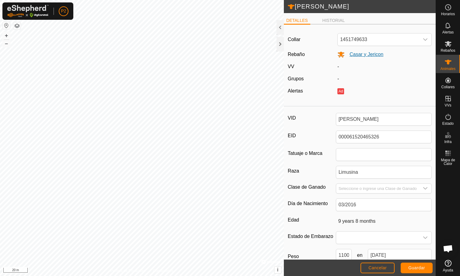
click at [372, 55] on span "Casar y Jericon" at bounding box center [364, 54] width 39 height 5
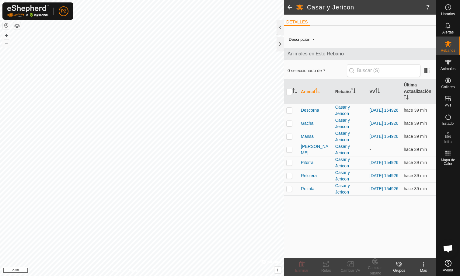
click at [291, 149] on p-checkbox at bounding box center [289, 149] width 6 height 5
click at [376, 263] on icon at bounding box center [375, 261] width 8 height 7
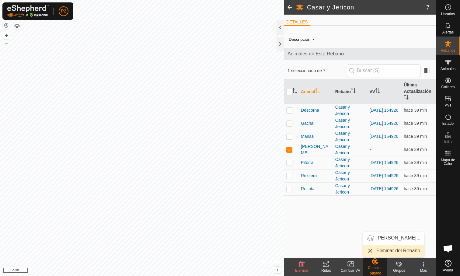
click at [388, 252] on link "Eliminar del Rebaño" at bounding box center [393, 251] width 61 height 12
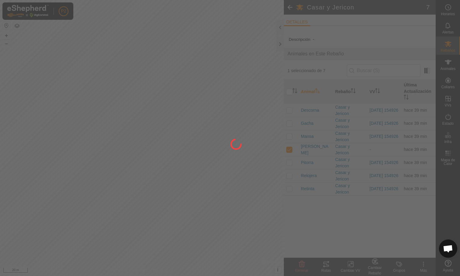
checkbox input "false"
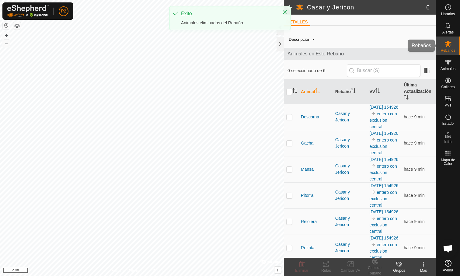
click at [455, 63] on div "Animales" at bounding box center [448, 64] width 24 height 18
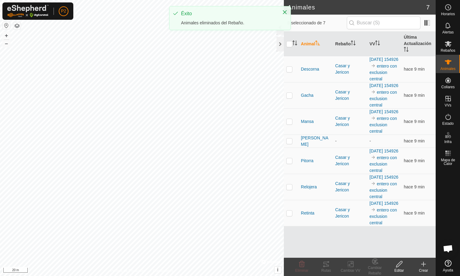
click at [451, 50] on span "Rebaños" at bounding box center [448, 51] width 15 height 4
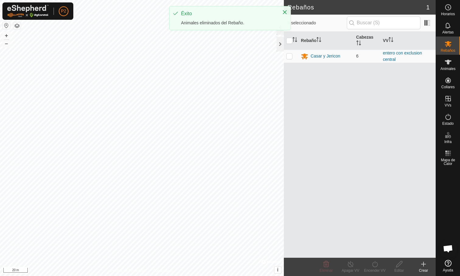
click at [448, 44] on icon at bounding box center [448, 44] width 7 height 6
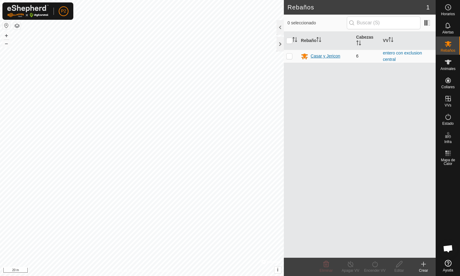
click at [330, 57] on div "Casar y Jericon" at bounding box center [326, 56] width 30 height 6
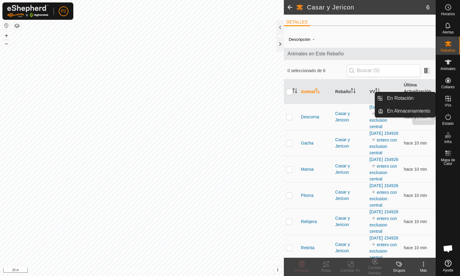
click at [450, 122] on span "Estado" at bounding box center [447, 124] width 11 height 4
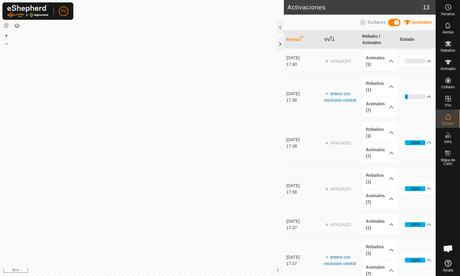
click at [427, 96] on p-accordion-header "14%" at bounding box center [417, 97] width 35 height 12
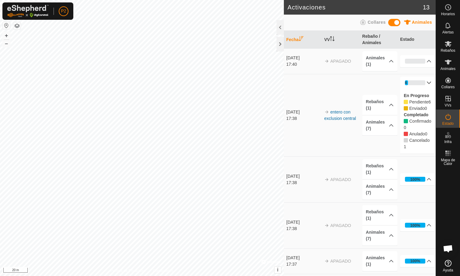
click at [431, 83] on p-accordion-header "14%" at bounding box center [417, 83] width 35 height 12
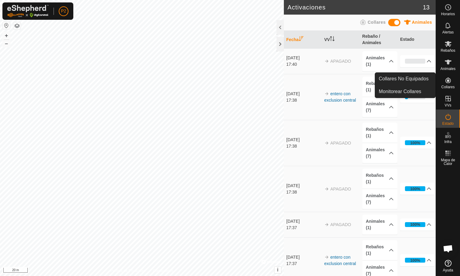
click at [449, 82] on icon at bounding box center [448, 80] width 7 height 7
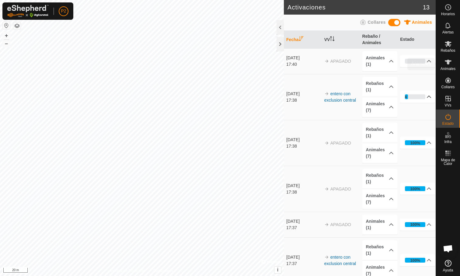
click at [451, 63] on icon at bounding box center [448, 61] width 7 height 7
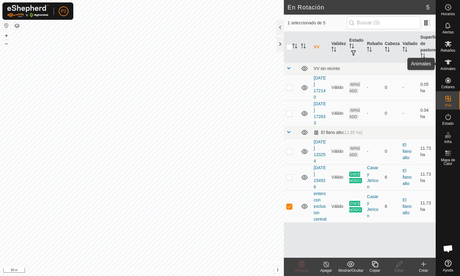
click at [451, 62] on icon at bounding box center [448, 61] width 7 height 7
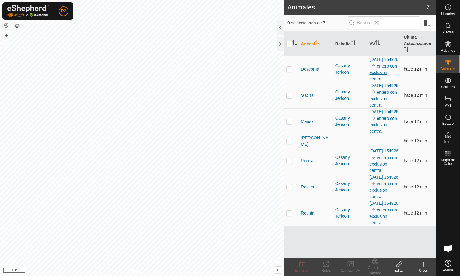
click at [379, 76] on link "entero con exclusion central" at bounding box center [383, 73] width 27 height 18
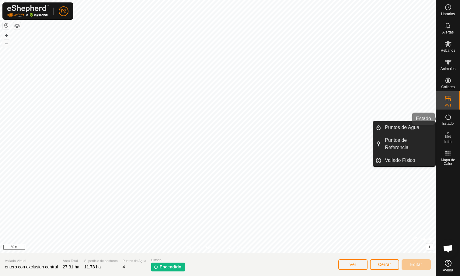
click at [449, 119] on icon at bounding box center [448, 116] width 7 height 7
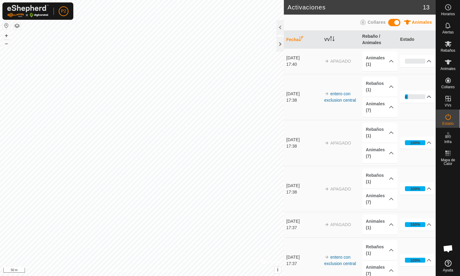
click at [428, 97] on p-accordion-header "14%" at bounding box center [417, 97] width 35 height 12
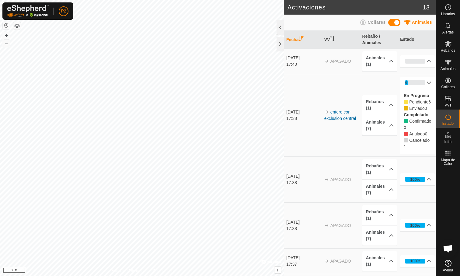
click at [428, 87] on p-accordion-header "14%" at bounding box center [417, 83] width 35 height 12
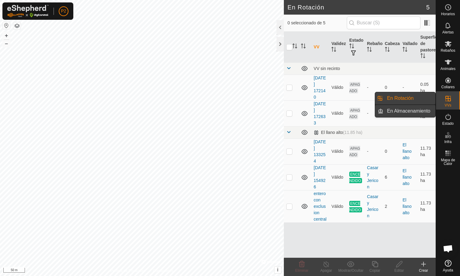
click at [427, 112] on link "En Almacenamiento" at bounding box center [409, 111] width 52 height 12
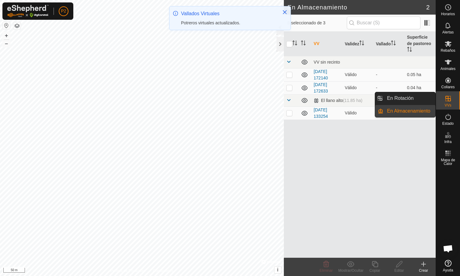
click at [452, 101] on es-virtualpaddocks-svg-icon at bounding box center [448, 99] width 11 height 10
click at [412, 99] on link "En Rotación" at bounding box center [409, 98] width 52 height 12
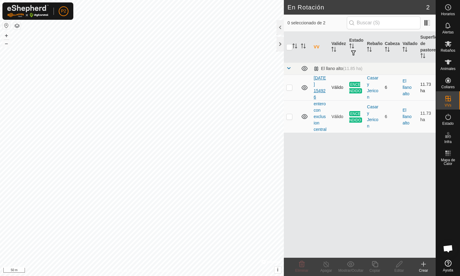
click at [317, 89] on link "[DATE] 154926" at bounding box center [320, 87] width 12 height 24
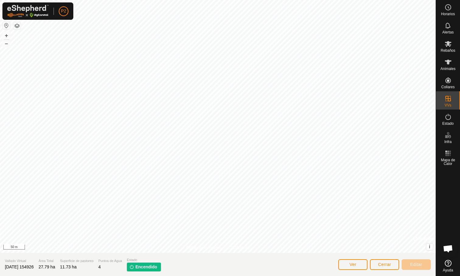
click at [157, 270] on span "Encendido" at bounding box center [146, 267] width 22 height 6
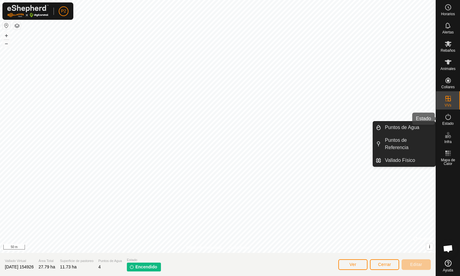
click at [449, 124] on span "Estado" at bounding box center [447, 124] width 11 height 4
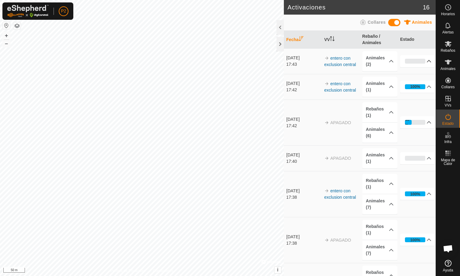
click at [424, 64] on p-accordion-header "0%" at bounding box center [417, 61] width 35 height 12
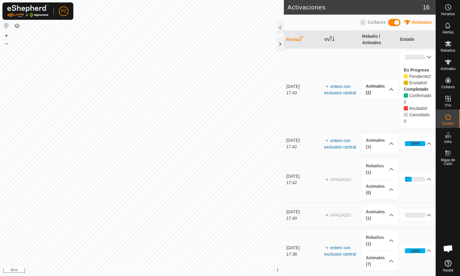
click at [389, 99] on p-accordion-header "Animales (2)" at bounding box center [379, 89] width 35 height 20
click at [387, 84] on p-accordion-header "Animales (2)" at bounding box center [379, 77] width 35 height 20
click at [388, 92] on p-accordion-header "Animales (2)" at bounding box center [379, 89] width 35 height 20
click at [382, 85] on p-accordion-header "Animales (2)" at bounding box center [379, 77] width 35 height 20
click at [379, 149] on p-accordion-header "Animales (1)" at bounding box center [379, 144] width 35 height 20
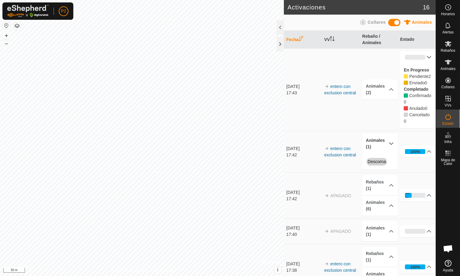
click at [381, 151] on p-accordion-header "Animales (1)" at bounding box center [379, 144] width 35 height 20
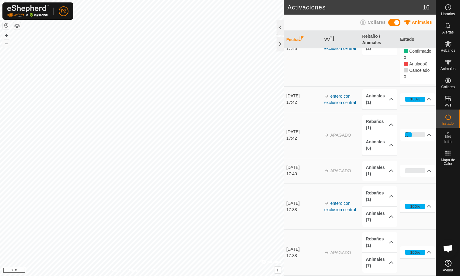
scroll to position [47, 0]
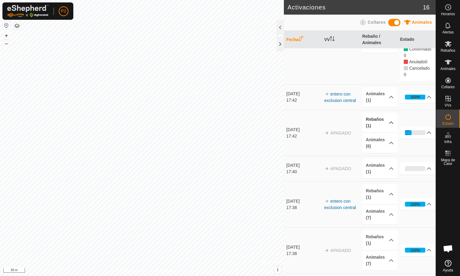
click at [374, 129] on p-accordion-header "Rebaños (1)" at bounding box center [379, 123] width 35 height 20
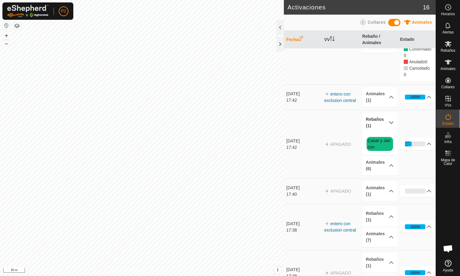
click at [382, 131] on p-accordion-header "Rebaños (1)" at bounding box center [379, 123] width 35 height 20
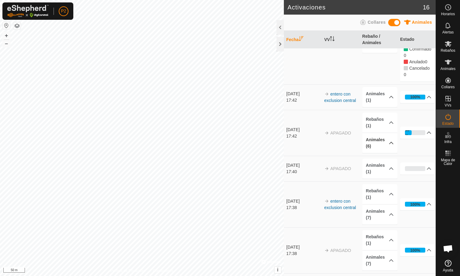
click at [384, 149] on p-accordion-header "Animales (6)" at bounding box center [379, 143] width 35 height 20
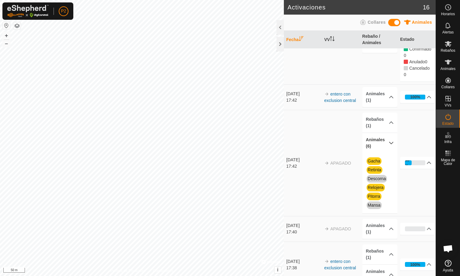
click at [386, 145] on p-accordion-header "Animales (6)" at bounding box center [379, 143] width 35 height 20
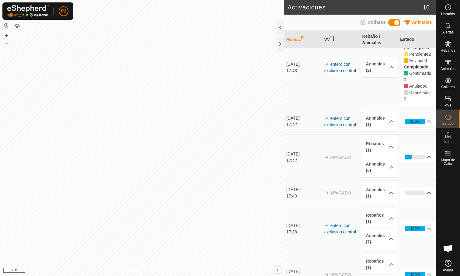
scroll to position [17, 0]
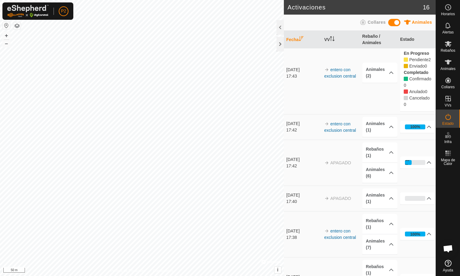
click at [382, 71] on p-accordion-header "Animales (2)" at bounding box center [379, 73] width 35 height 20
click at [383, 66] on p-accordion-header "Animales (2)" at bounding box center [379, 60] width 35 height 20
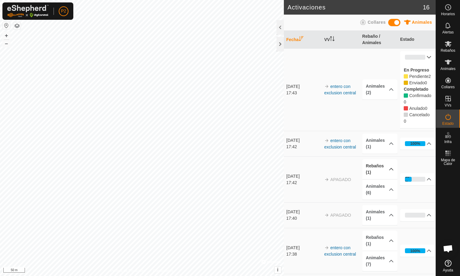
scroll to position [0, 0]
click at [384, 178] on p-accordion-header "Rebaños (1)" at bounding box center [379, 169] width 35 height 20
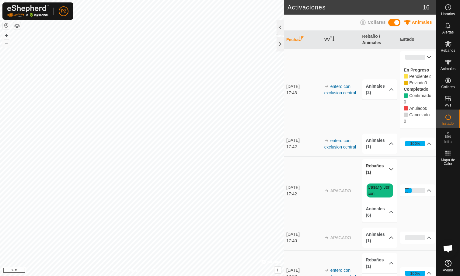
click at [384, 177] on p-accordion-header "Rebaños (1)" at bounding box center [379, 169] width 35 height 20
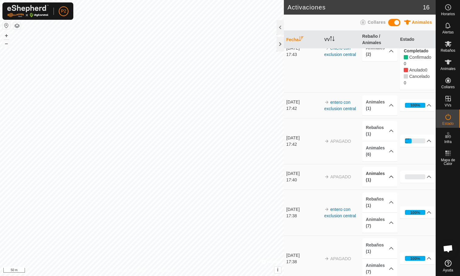
scroll to position [40, 0]
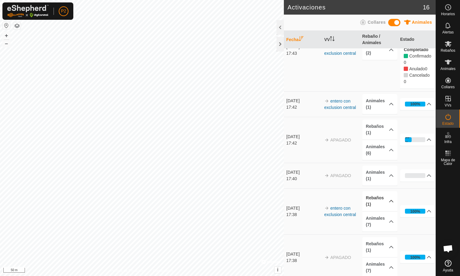
click at [382, 211] on p-accordion-header "Rebaños (1)" at bounding box center [379, 201] width 35 height 20
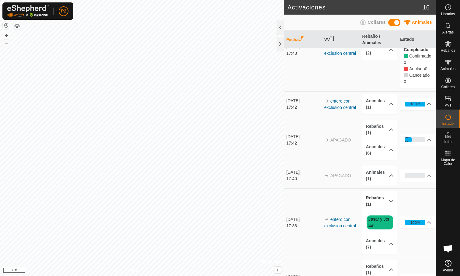
click at [382, 211] on p-accordion-header "Rebaños (1)" at bounding box center [379, 201] width 35 height 20
click at [382, 234] on p-accordion-header "Animales (7)" at bounding box center [379, 244] width 35 height 20
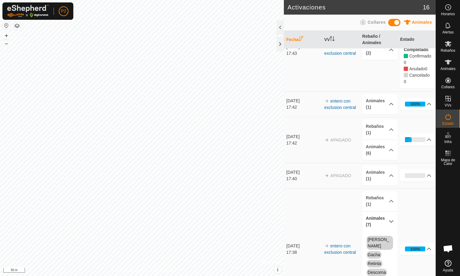
click at [382, 230] on p-accordion-header "Animales (7)" at bounding box center [379, 221] width 35 height 20
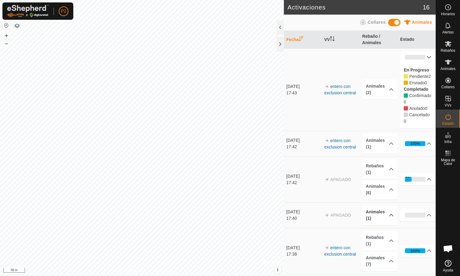
scroll to position [0, 0]
click at [452, 45] on es-mob-svg-icon at bounding box center [448, 44] width 11 height 10
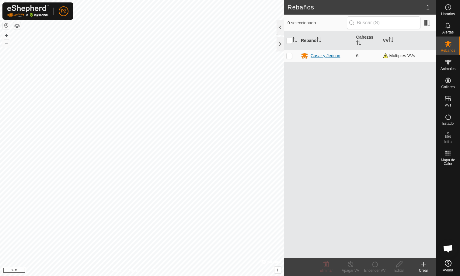
click at [325, 55] on div "Casar y Jericon" at bounding box center [326, 56] width 30 height 6
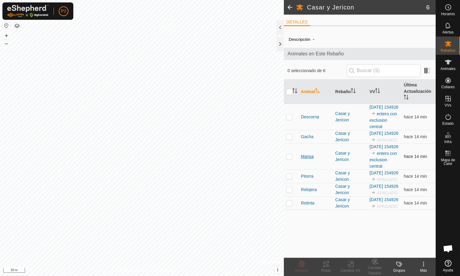
click at [310, 160] on span "Mansa" at bounding box center [307, 156] width 13 height 6
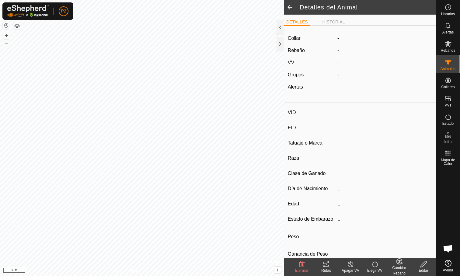
type input "Mansa"
type input "000010809038129"
type input "-"
type input "Limusina"
type input "-"
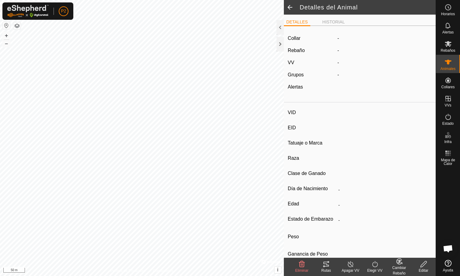
type input "03/2010"
type input "15 years 9 months"
type input "Húmeda/Lactante"
type input "600 kg"
type input "-"
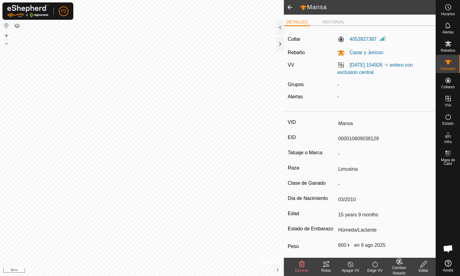
click at [289, 9] on span at bounding box center [290, 7] width 12 height 15
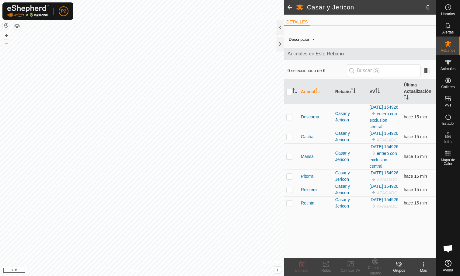
click at [307, 180] on span "Pitorra" at bounding box center [307, 176] width 12 height 6
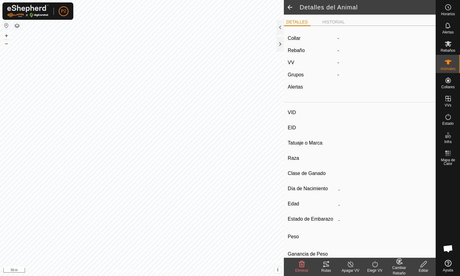
type input "Pitorra"
type input "000070812442751"
type input "-"
type input "Limusina"
type input "-"
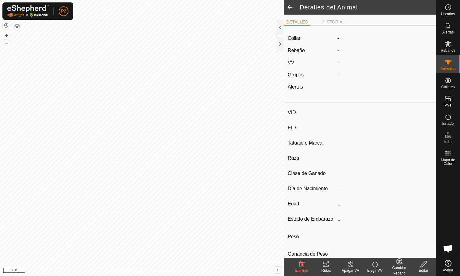
type input "06/2016"
type input "9 years 4 months"
type input "Húmeda/Lactante"
type input "800 kg"
type input "-"
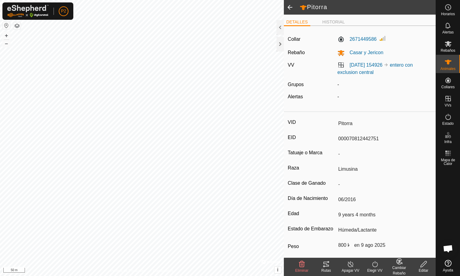
click at [290, 12] on span at bounding box center [290, 7] width 12 height 15
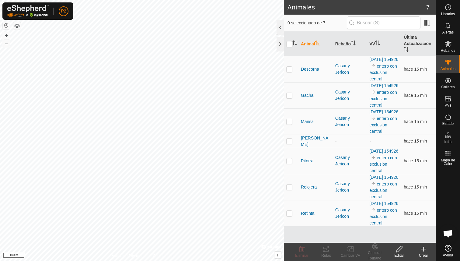
scroll to position [21, 0]
click at [452, 47] on es-mob-svg-icon at bounding box center [448, 44] width 11 height 10
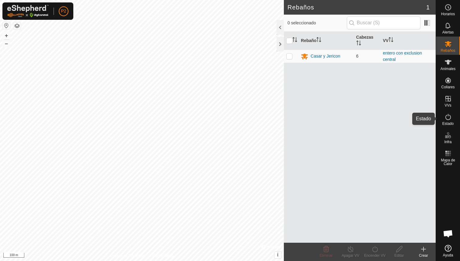
click at [450, 113] on icon at bounding box center [448, 116] width 7 height 7
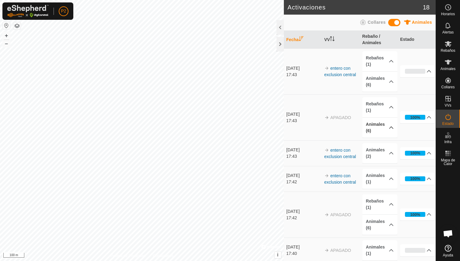
click at [381, 127] on p-accordion-header "Animales (6)" at bounding box center [379, 127] width 35 height 20
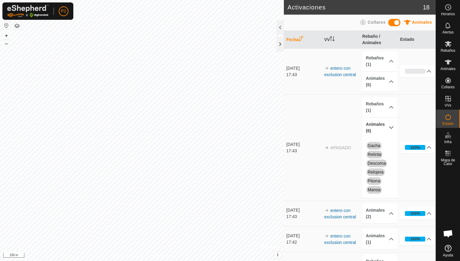
click at [382, 126] on p-accordion-header "Animales (6)" at bounding box center [379, 127] width 35 height 20
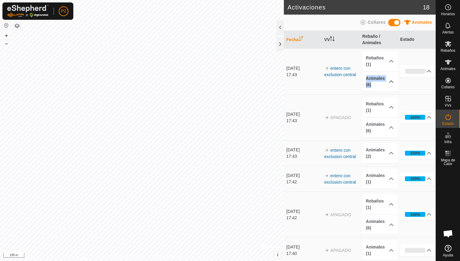
click at [381, 75] on p-accordion-header "Animales (6)" at bounding box center [379, 81] width 35 height 20
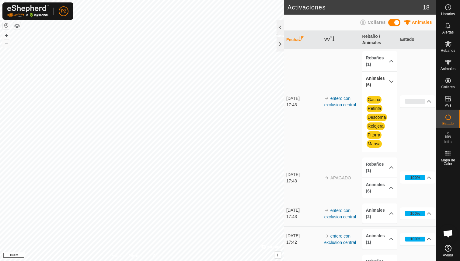
click at [388, 79] on p-accordion-header "Animales (6)" at bounding box center [379, 81] width 35 height 20
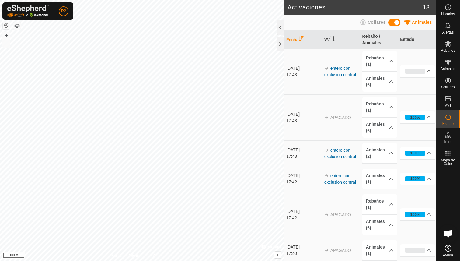
click at [415, 71] on p-accordion-header "0%" at bounding box center [417, 71] width 35 height 12
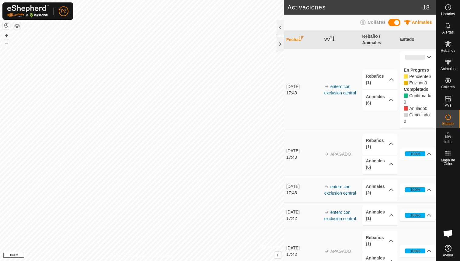
click at [424, 58] on p-accordion-header "0%" at bounding box center [417, 57] width 35 height 12
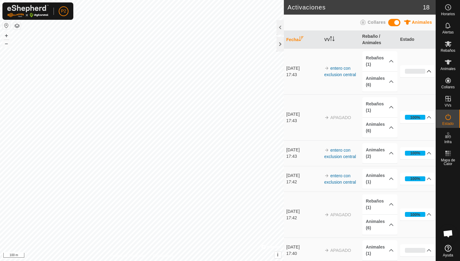
click at [424, 70] on p-accordion-header "0%" at bounding box center [417, 71] width 35 height 12
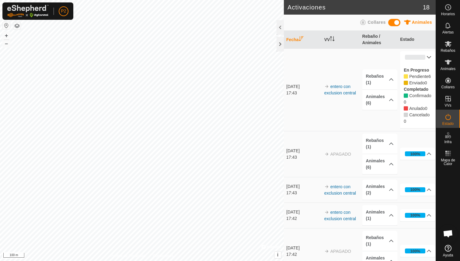
click at [424, 61] on p-accordion-header "0%" at bounding box center [417, 57] width 35 height 12
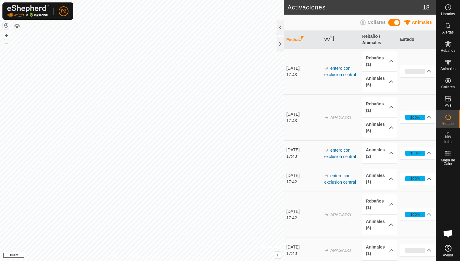
click at [415, 115] on p-accordion-header "100%" at bounding box center [417, 117] width 35 height 12
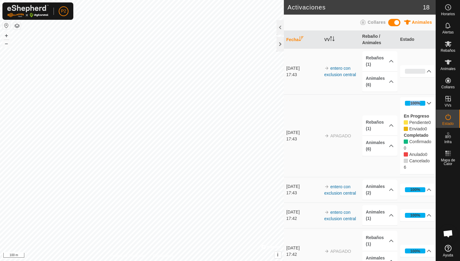
click at [422, 100] on p-accordion-header "100%" at bounding box center [417, 103] width 35 height 12
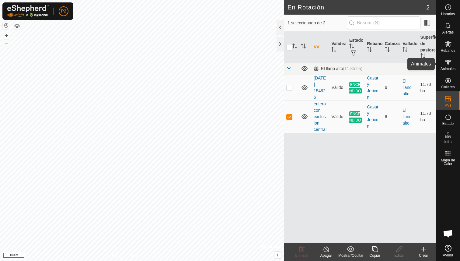
click at [448, 60] on icon at bounding box center [448, 62] width 7 height 5
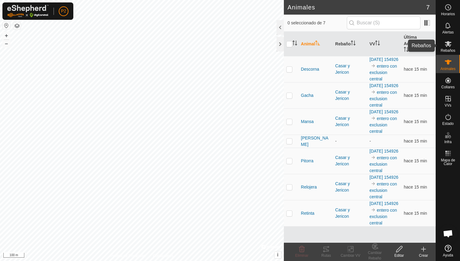
click at [447, 47] on icon at bounding box center [448, 43] width 7 height 7
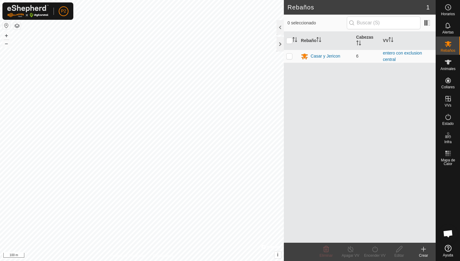
click at [458, 65] on div "Animales" at bounding box center [448, 64] width 24 height 18
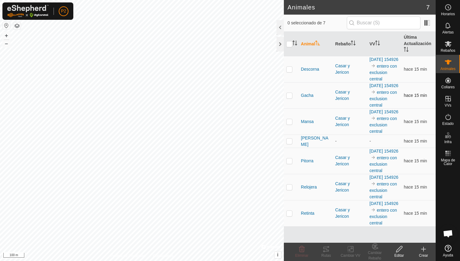
scroll to position [21, 0]
click at [311, 139] on span "[PERSON_NAME]" at bounding box center [316, 141] width 30 height 13
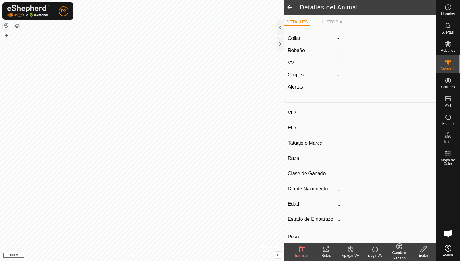
type input "[PERSON_NAME]"
type input "000061520465326"
type input "-"
type input "Limusina"
type input "-"
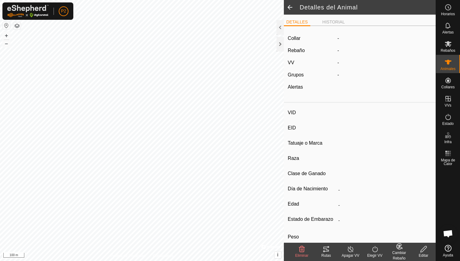
type input "03/2016"
type input "9 years 8 months"
type input "1100 kg"
type input "-"
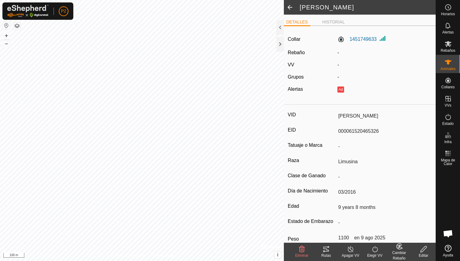
scroll to position [4, 0]
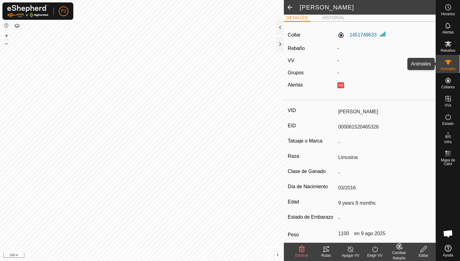
click at [452, 66] on es-animals-svg-icon at bounding box center [448, 62] width 11 height 10
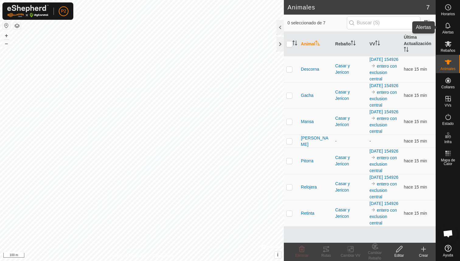
click at [452, 23] on es-notification-svg-icon at bounding box center [448, 26] width 11 height 10
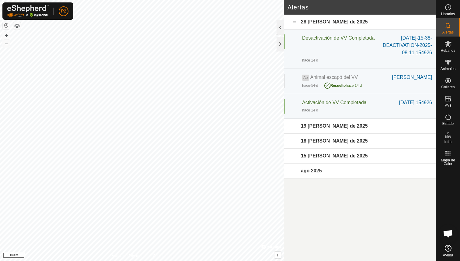
click at [293, 23] on div "28 de agosto de 2025" at bounding box center [360, 22] width 152 height 15
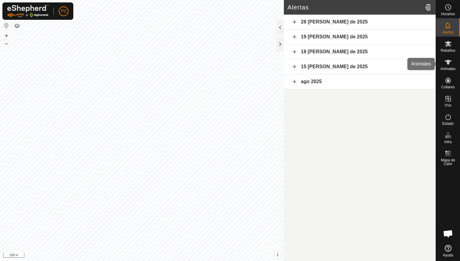
click at [456, 67] on div "Animales" at bounding box center [448, 64] width 24 height 18
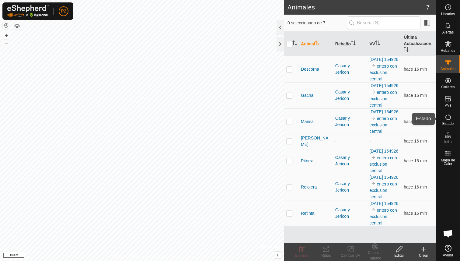
click at [451, 120] on icon at bounding box center [448, 116] width 7 height 7
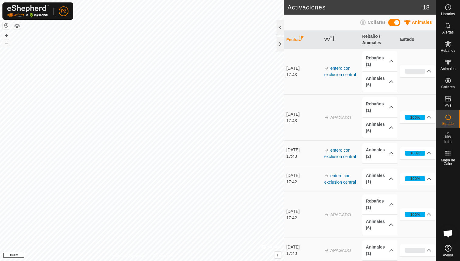
click at [394, 20] on span at bounding box center [394, 22] width 12 height 7
click at [394, 21] on span at bounding box center [394, 22] width 12 height 7
click at [388, 75] on p-accordion-header "Collares (6)" at bounding box center [379, 81] width 35 height 20
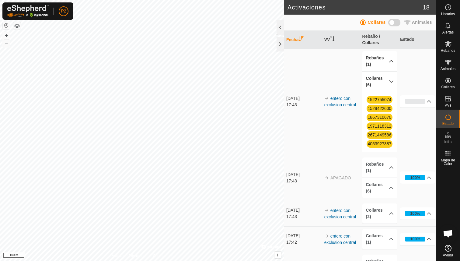
click at [388, 78] on p-accordion-header "Collares (6)" at bounding box center [379, 81] width 35 height 20
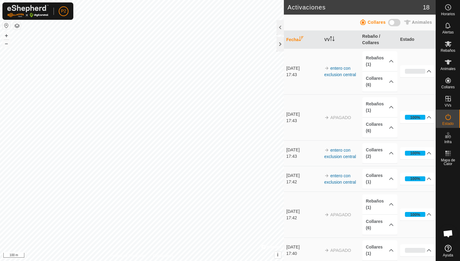
click at [395, 23] on span at bounding box center [394, 22] width 12 height 7
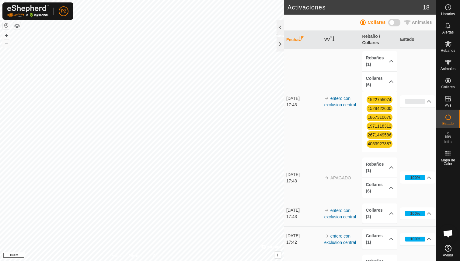
click at [393, 23] on span at bounding box center [394, 22] width 12 height 7
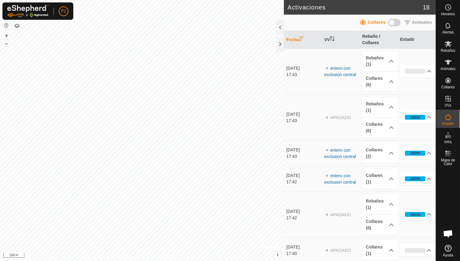
click at [394, 26] on span at bounding box center [394, 22] width 12 height 7
click at [406, 39] on th "Estado" at bounding box center [417, 40] width 38 height 18
click at [417, 72] on p-accordion-header "0%" at bounding box center [417, 71] width 35 height 12
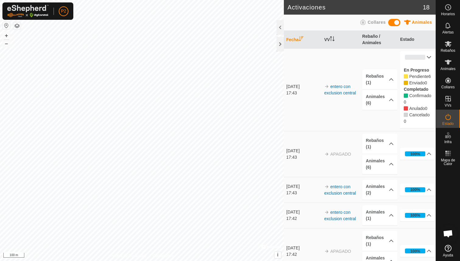
click at [418, 57] on p-accordion-header "0%" at bounding box center [417, 57] width 35 height 12
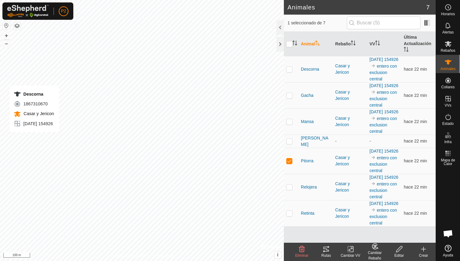
checkbox input "true"
checkbox input "false"
checkbox input "true"
checkbox input "false"
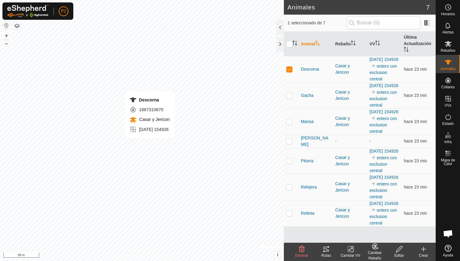
checkbox input "false"
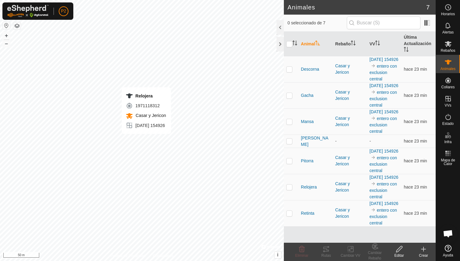
checkbox input "true"
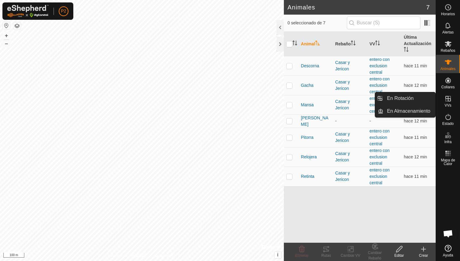
click at [447, 98] on icon at bounding box center [447, 98] width 5 height 5
click at [416, 101] on link "En Rotación" at bounding box center [409, 98] width 52 height 12
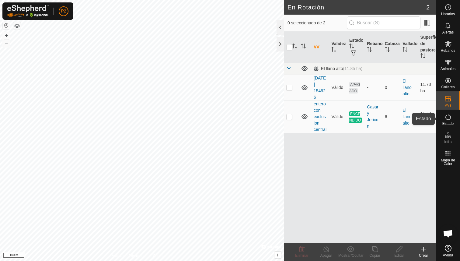
click at [445, 119] on icon at bounding box center [448, 116] width 7 height 7
